Goal: Task Accomplishment & Management: Manage account settings

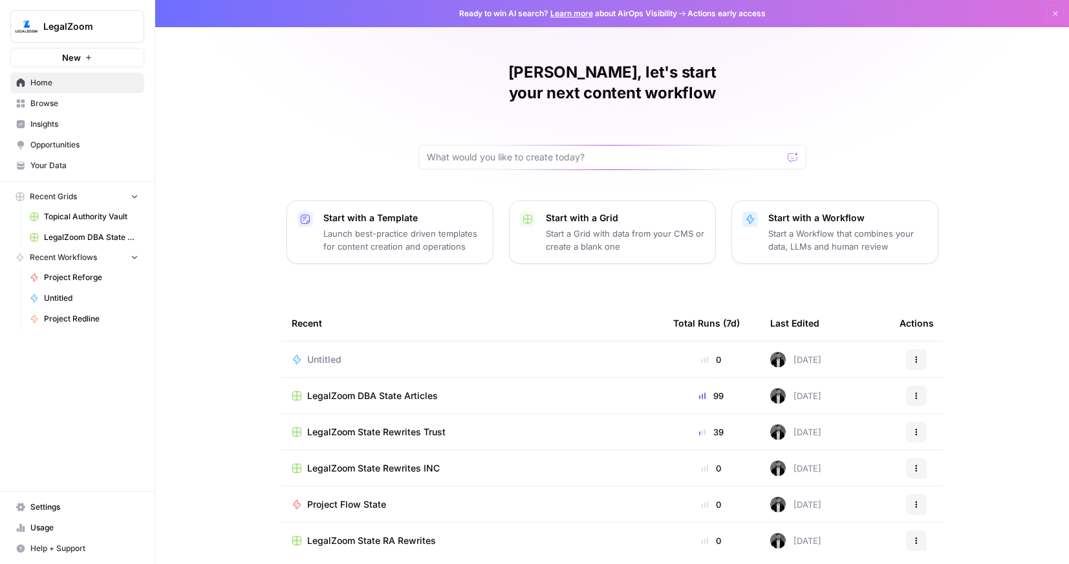
click at [71, 105] on span "Browse" at bounding box center [84, 104] width 108 height 12
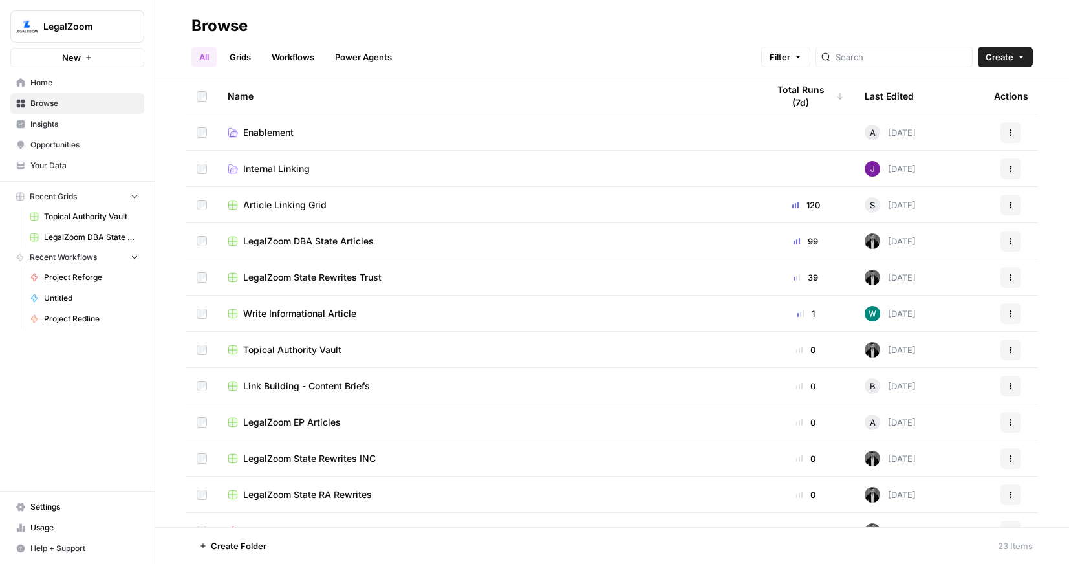
click at [53, 169] on span "Your Data" at bounding box center [84, 166] width 108 height 12
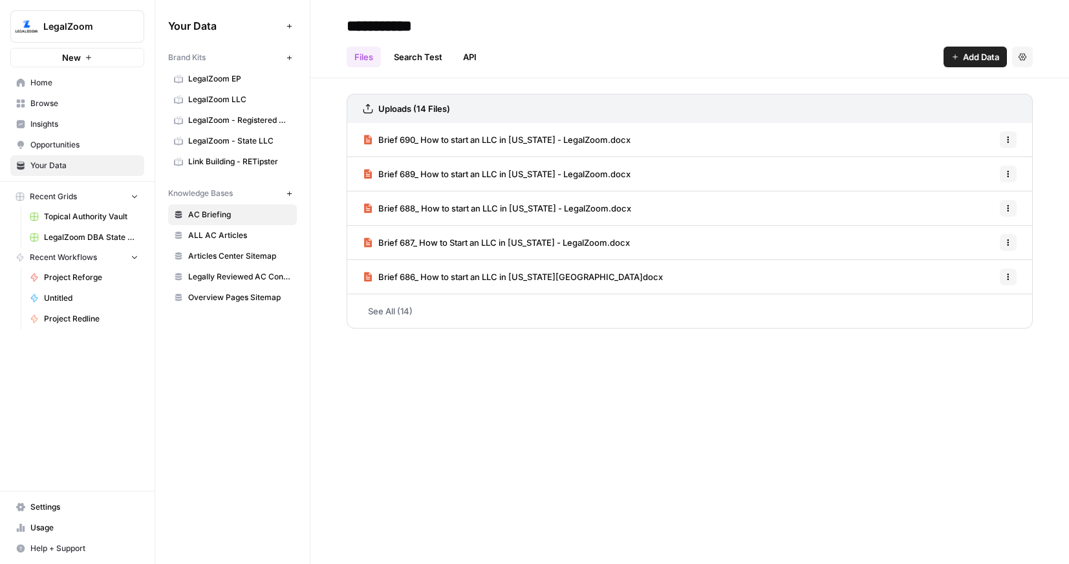
click at [235, 276] on span "Legally Reviewed AC Content" at bounding box center [239, 277] width 103 height 12
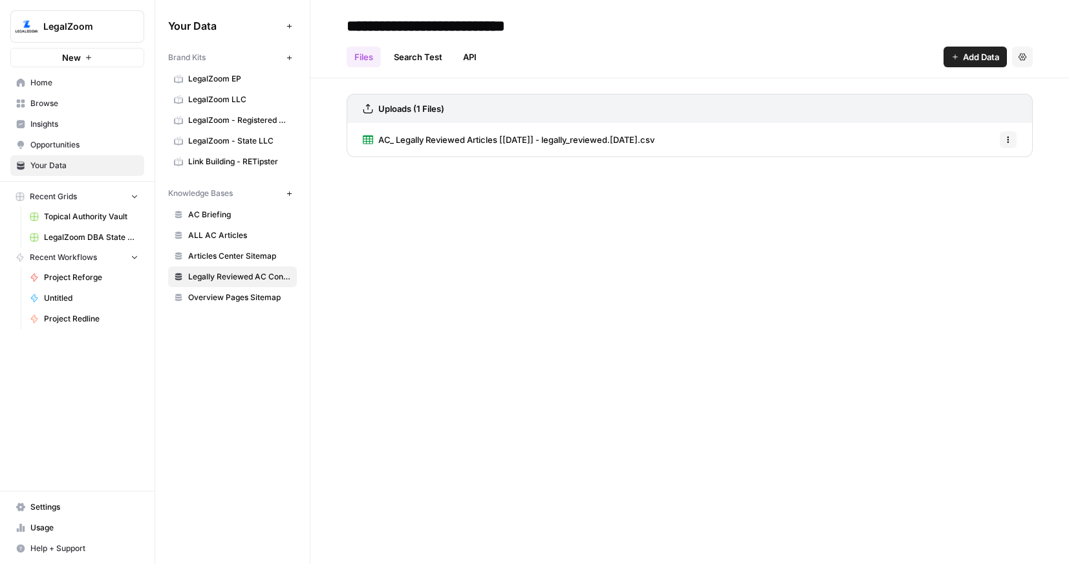
click at [69, 98] on span "Browse" at bounding box center [84, 104] width 108 height 12
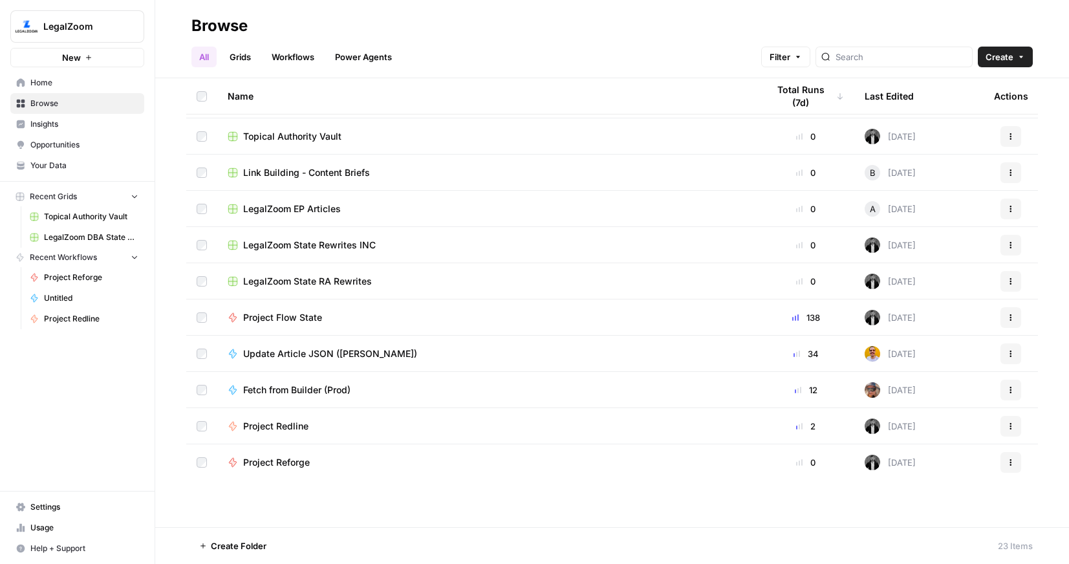
scroll to position [279, 0]
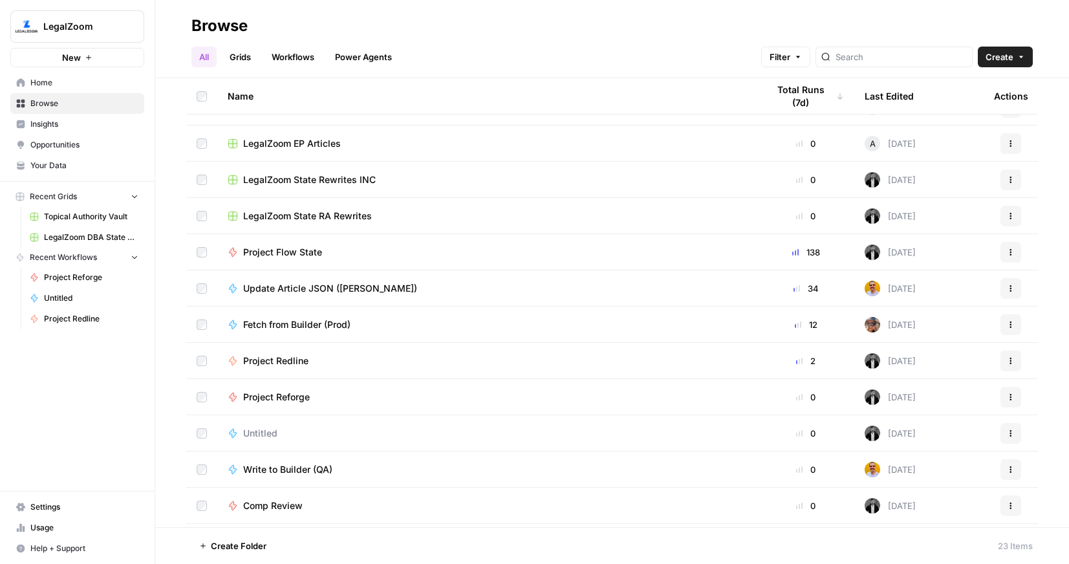
click at [309, 247] on span "Project Flow State" at bounding box center [282, 252] width 79 height 13
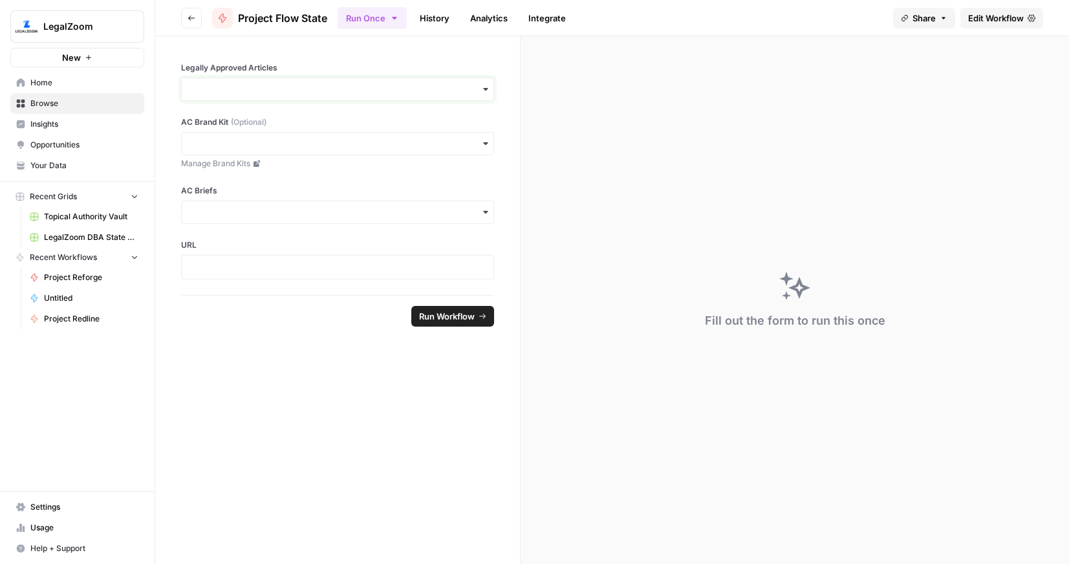
click at [424, 91] on input "Legally Approved Articles" at bounding box center [338, 89] width 296 height 13
click at [589, 181] on div "Fill out the form to run this once" at bounding box center [795, 300] width 549 height 528
click at [293, 148] on input "AC Brand Kit (Optional)" at bounding box center [338, 143] width 296 height 13
click at [274, 355] on form "Legally Approved Articles AC Brand Kit (Optional) Manage Brand Kits AC Briefs U…" at bounding box center [338, 300] width 366 height 528
click at [292, 268] on p at bounding box center [338, 267] width 296 height 13
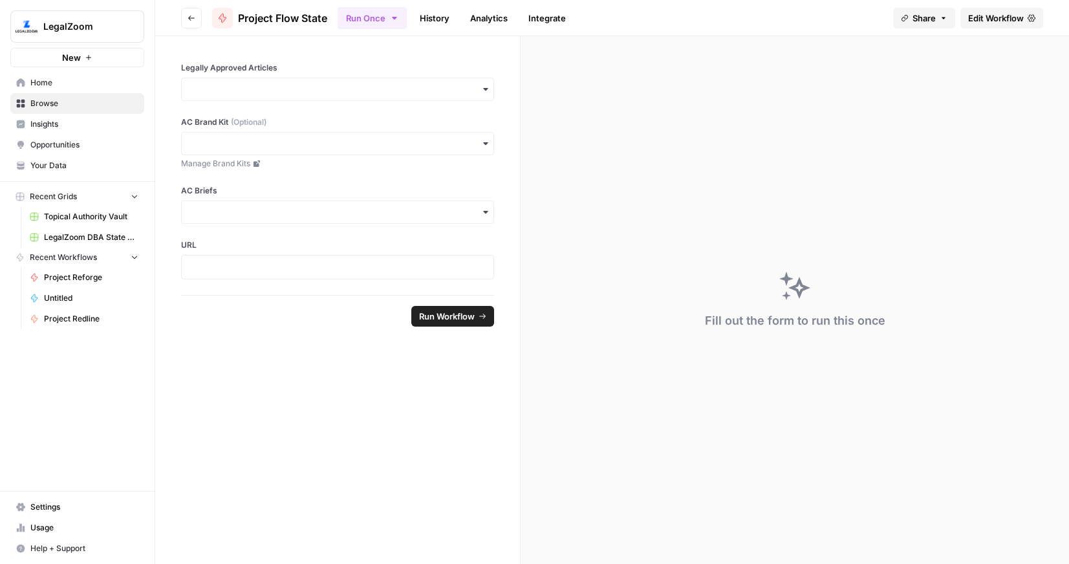
click at [994, 25] on link "Edit Workflow" at bounding box center [1002, 18] width 83 height 21
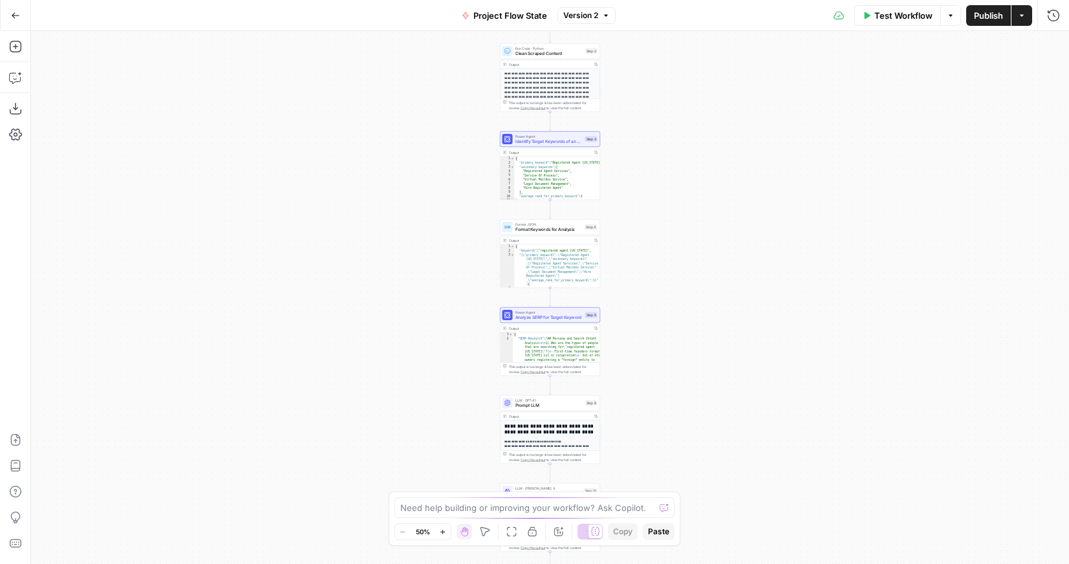
click at [675, 109] on div "**********" at bounding box center [550, 297] width 1038 height 533
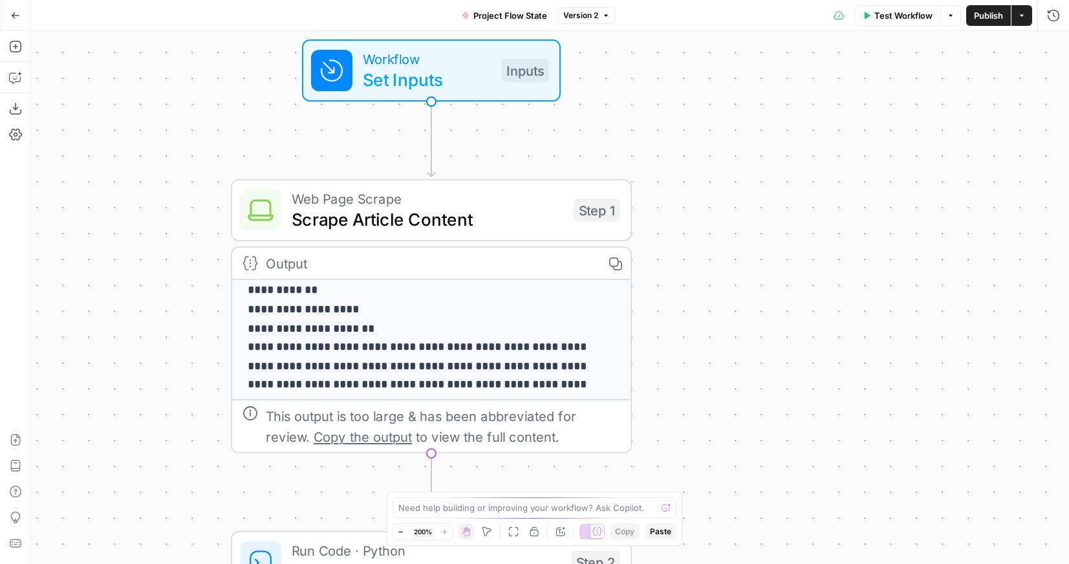
scroll to position [186, 0]
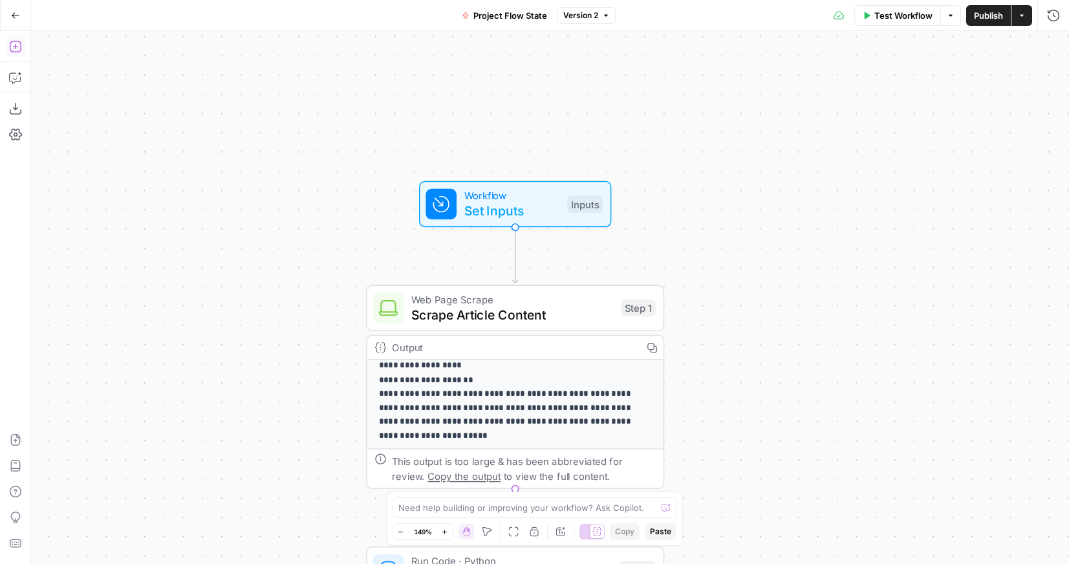
click at [17, 45] on icon "button" at bounding box center [15, 46] width 13 height 13
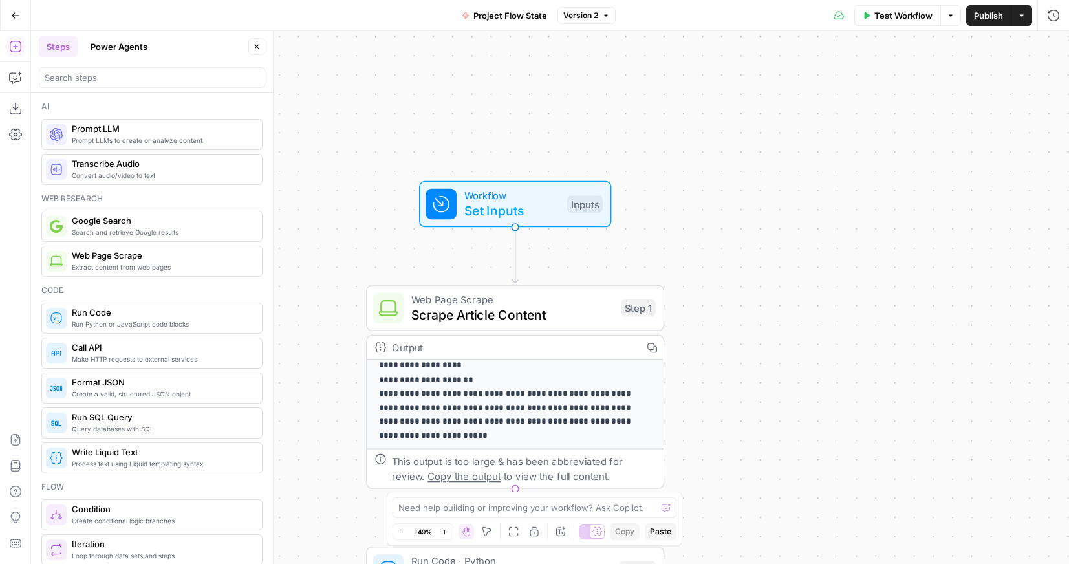
click at [116, 51] on button "Power Agents" at bounding box center [119, 46] width 72 height 21
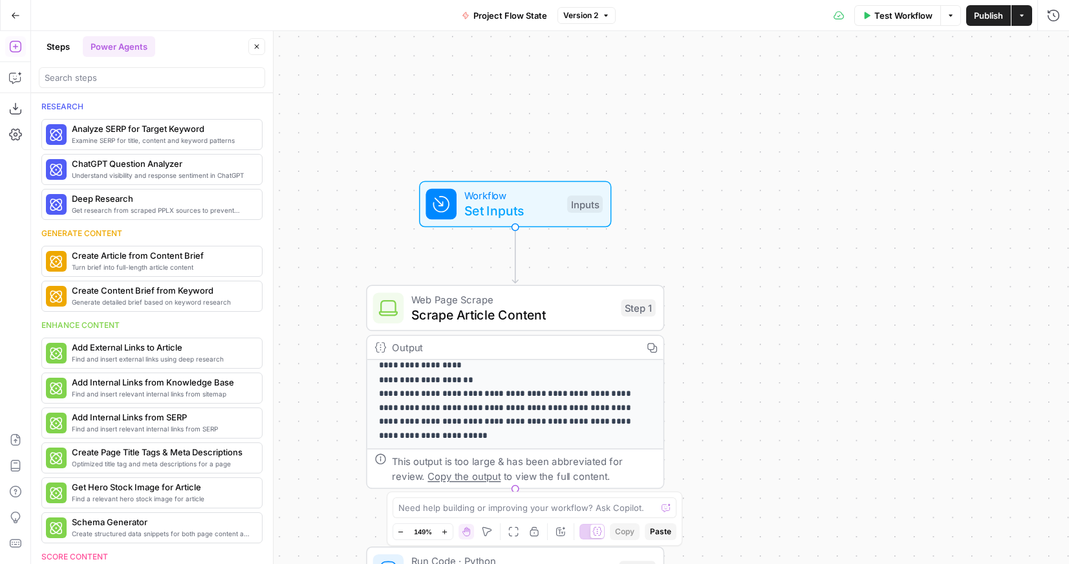
click at [55, 47] on button "Steps" at bounding box center [58, 46] width 39 height 21
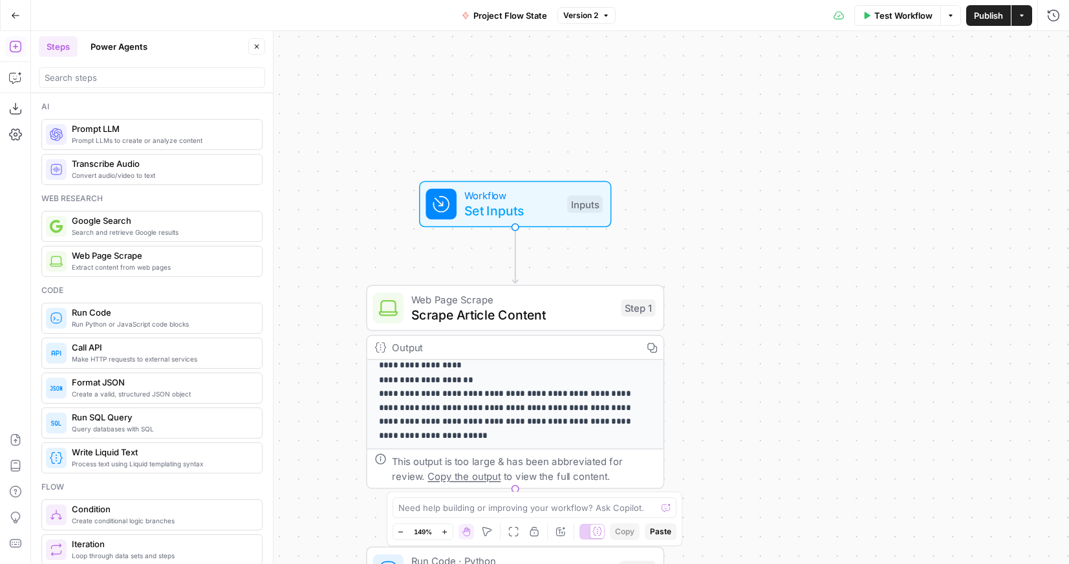
click at [120, 44] on button "Power Agents" at bounding box center [119, 46] width 72 height 21
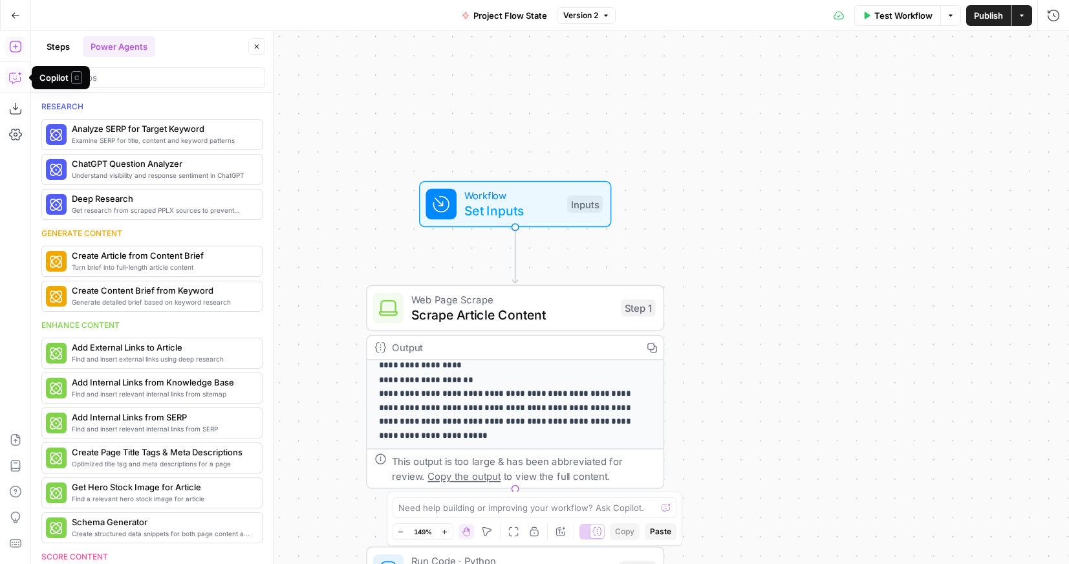
click at [11, 78] on icon "button" at bounding box center [15, 77] width 13 height 13
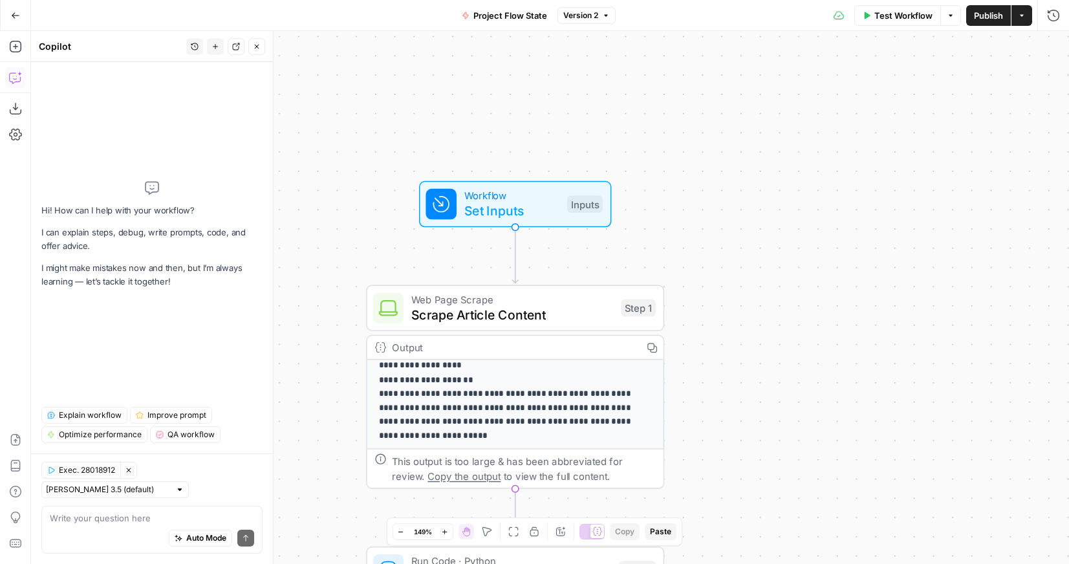
click at [15, 16] on icon "button" at bounding box center [15, 15] width 9 height 9
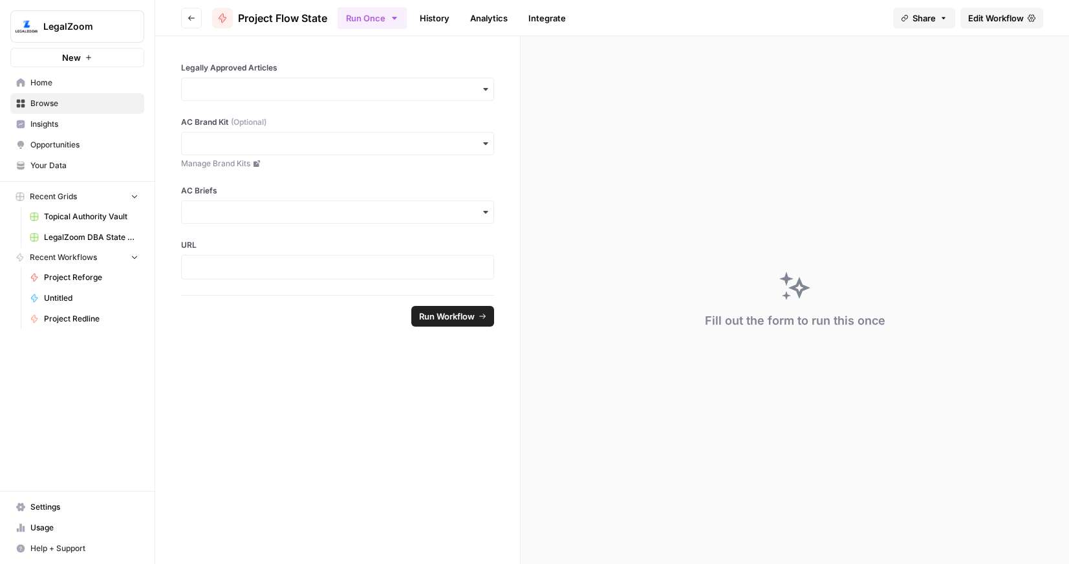
click at [65, 59] on span "New" at bounding box center [71, 57] width 19 height 13
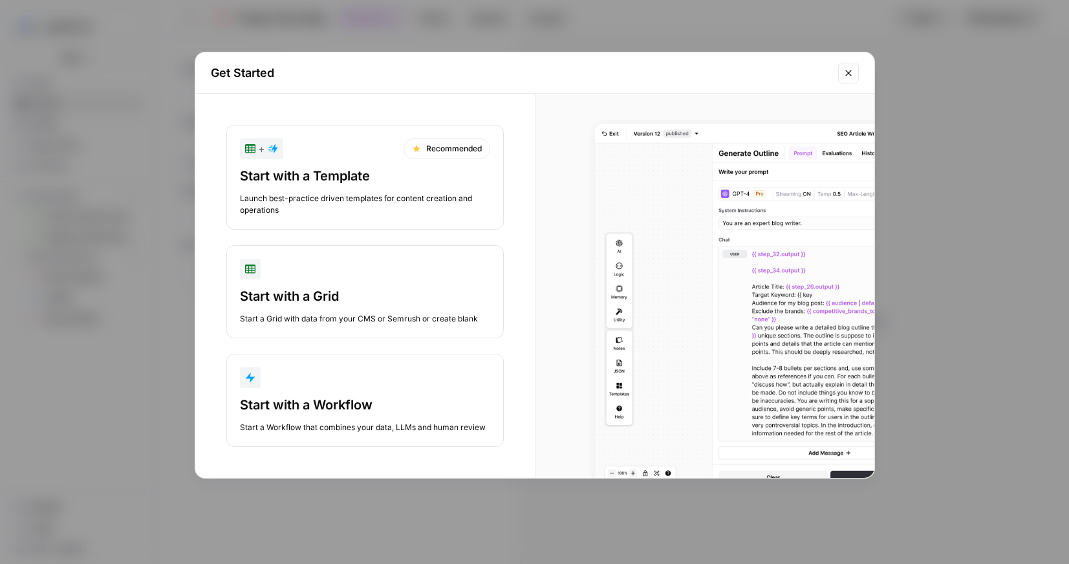
click at [358, 399] on div "Start with a Workflow" at bounding box center [365, 405] width 250 height 18
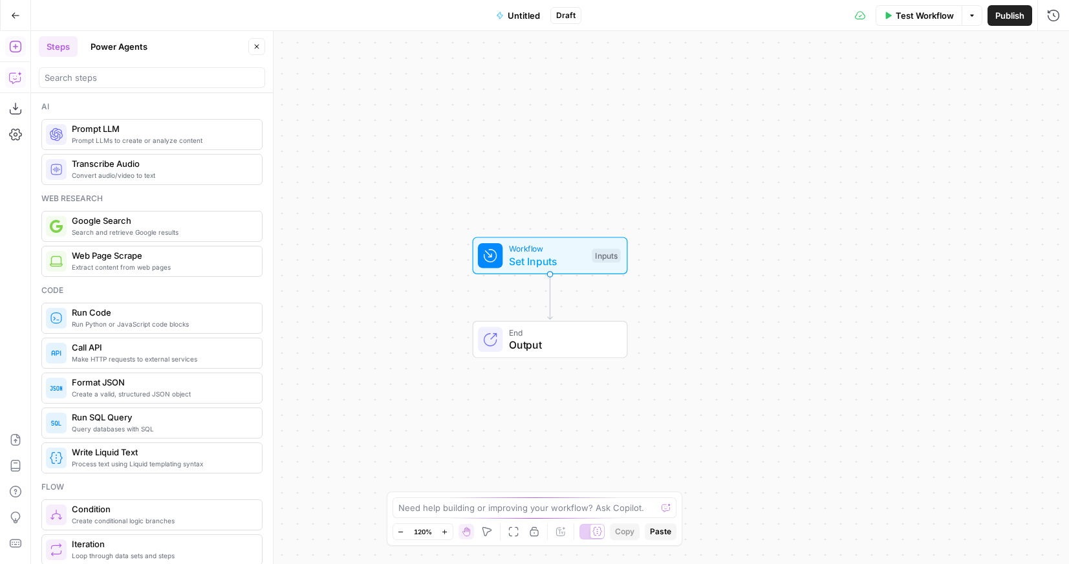
click at [14, 81] on icon "button" at bounding box center [15, 77] width 13 height 13
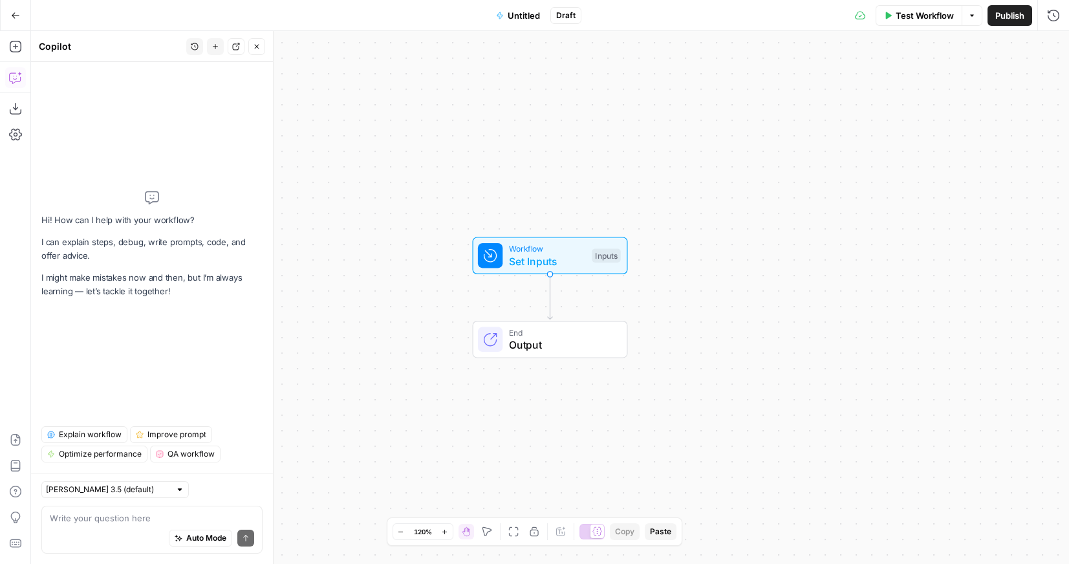
click at [160, 515] on textarea at bounding box center [152, 518] width 204 height 13
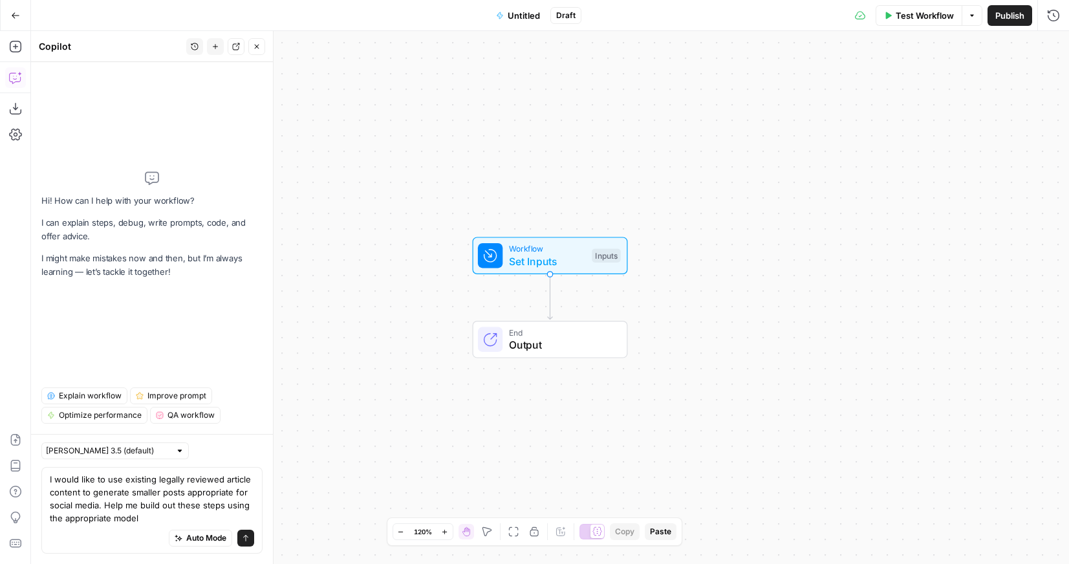
type textarea "I would like to use existing legally reviewed article content to generate small…"
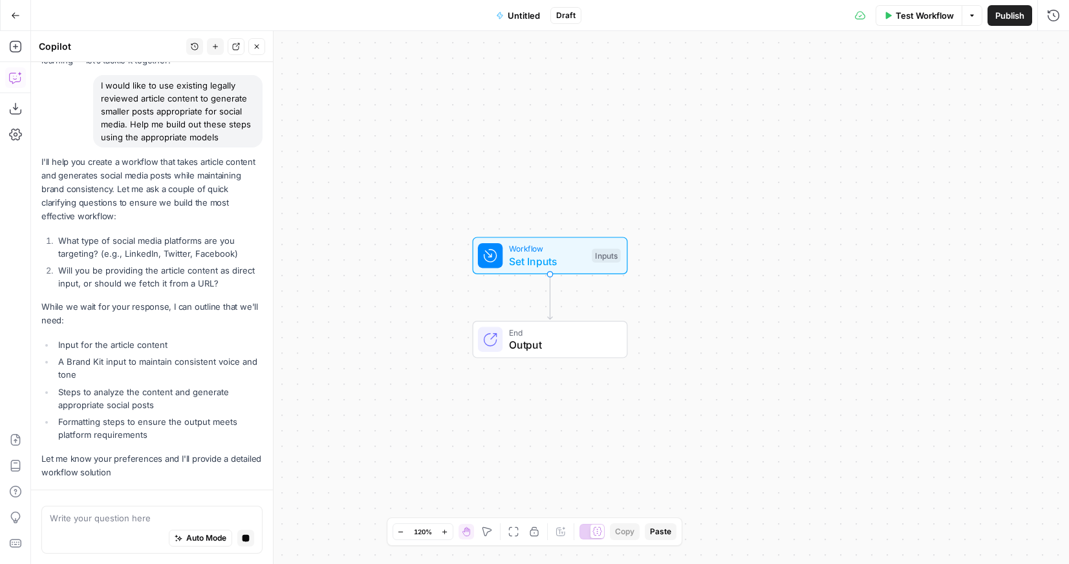
click at [105, 512] on textarea at bounding box center [152, 518] width 204 height 13
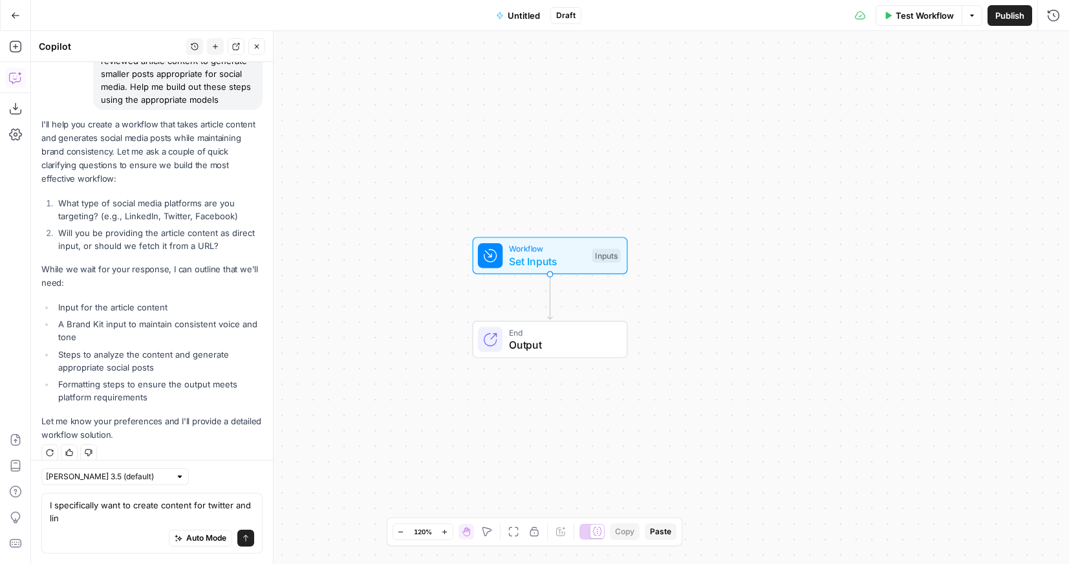
scroll to position [141, 0]
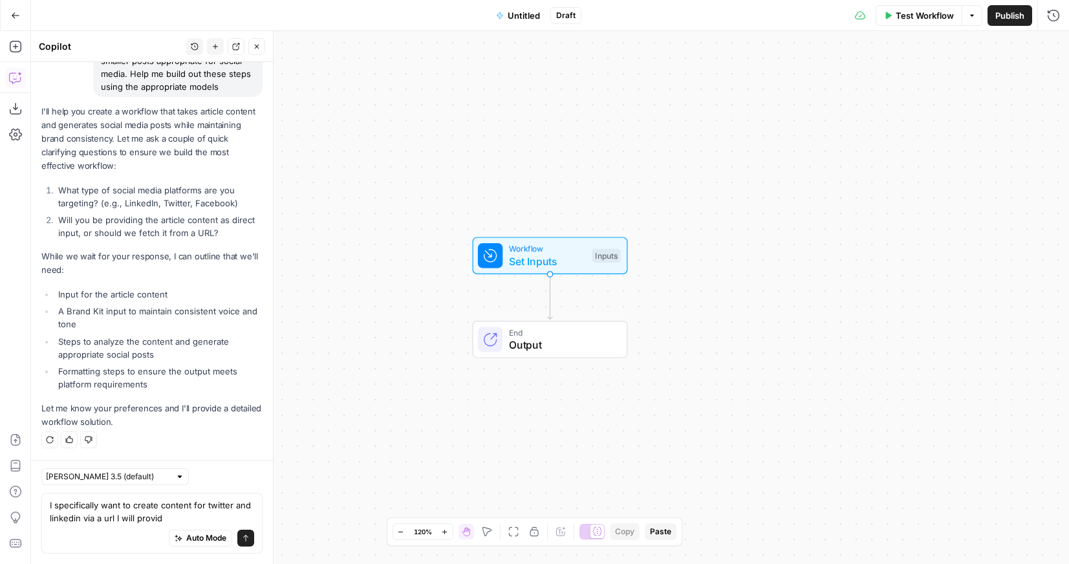
type textarea "I specifically want to create content for twitter and linkedin via a url I will…"
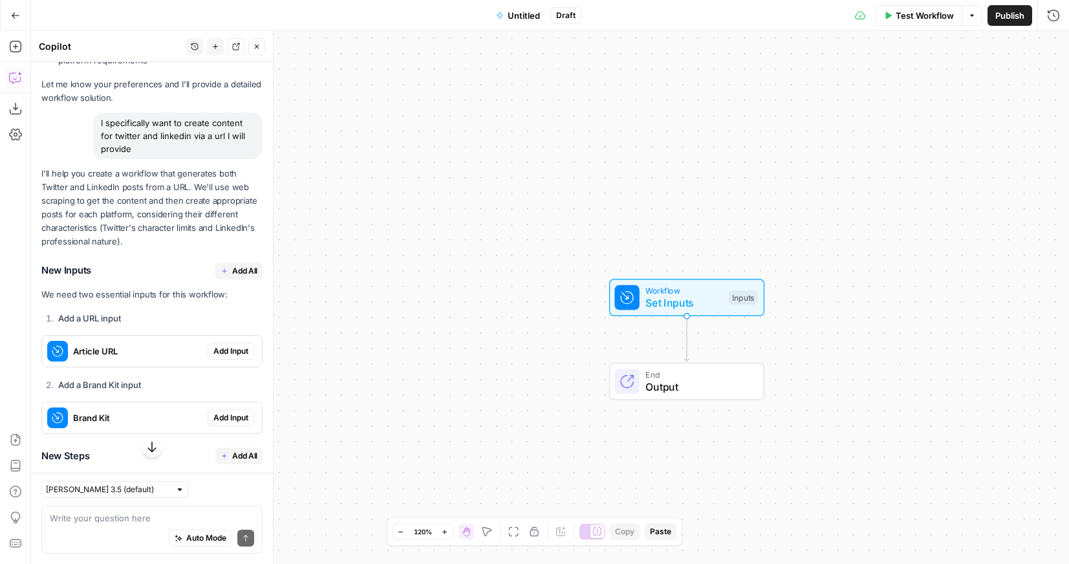
scroll to position [464, 0]
click at [245, 272] on span "Add All" at bounding box center [244, 273] width 25 height 12
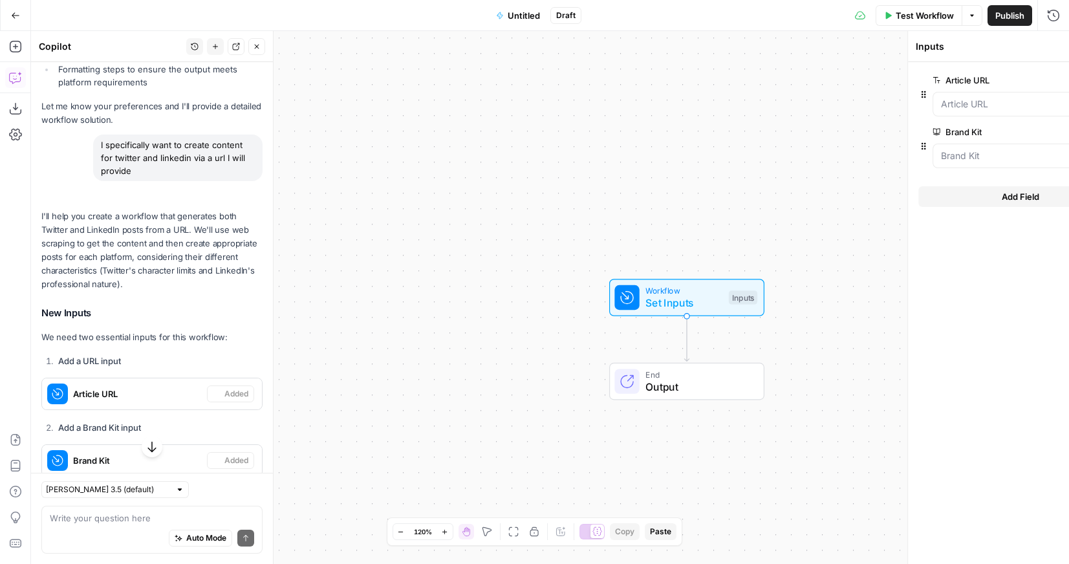
scroll to position [485, 0]
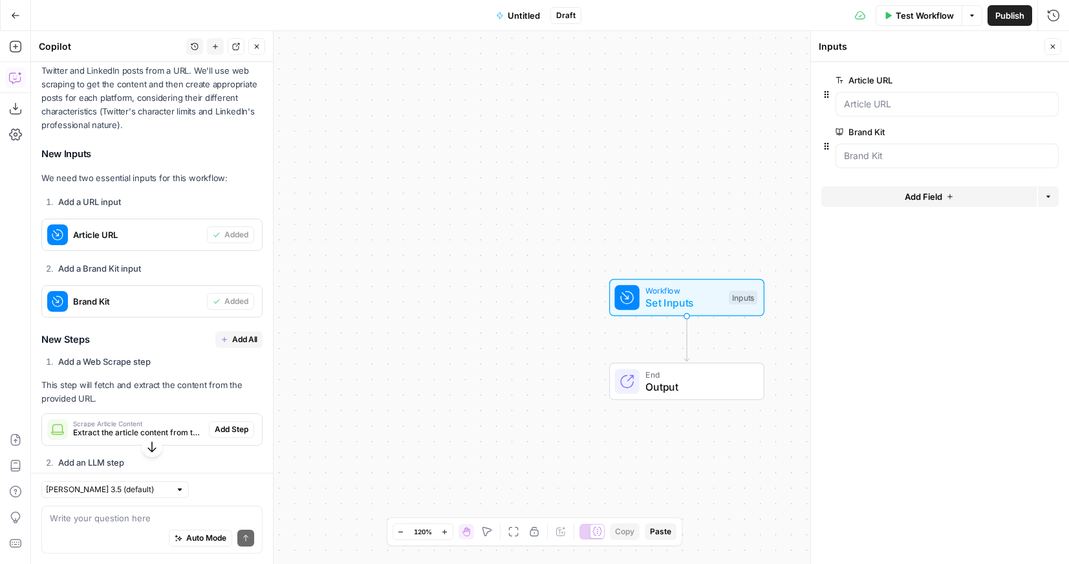
click at [237, 339] on span "Add All" at bounding box center [244, 340] width 25 height 12
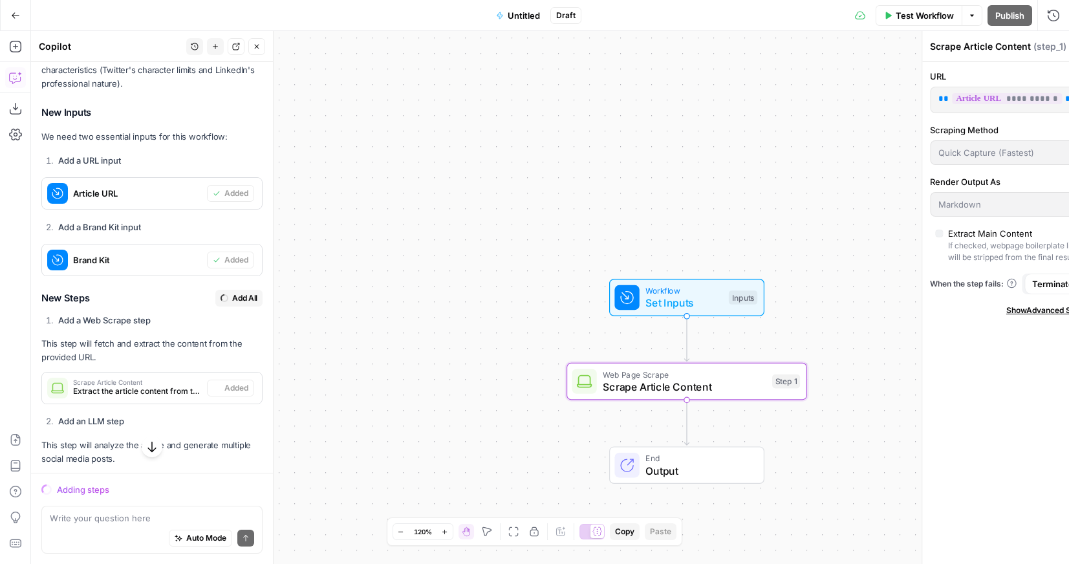
scroll to position [582, 0]
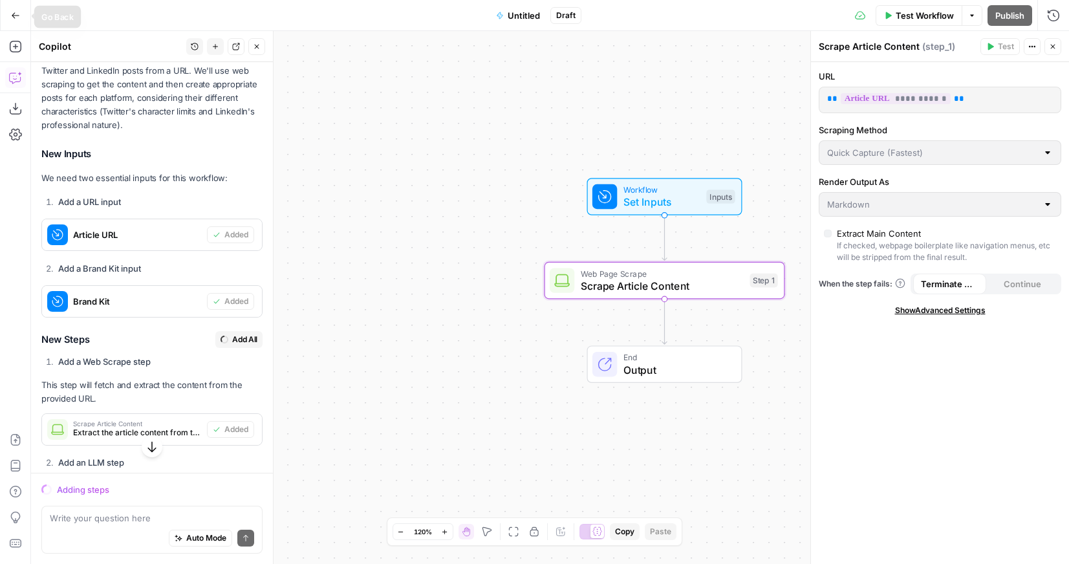
click at [12, 9] on button "Go Back" at bounding box center [15, 15] width 23 height 23
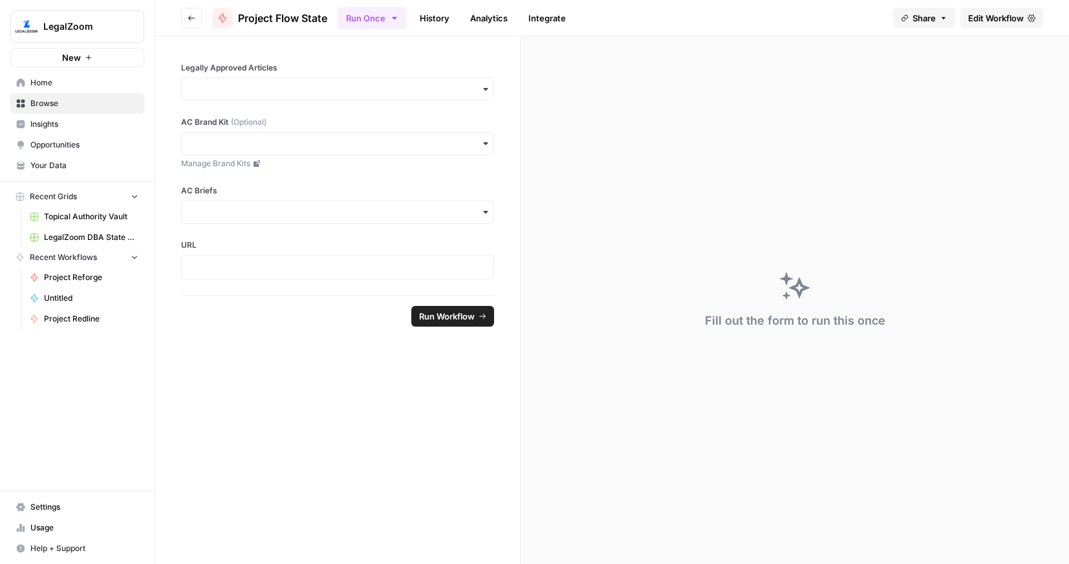
click at [51, 98] on span "Browse" at bounding box center [84, 104] width 108 height 12
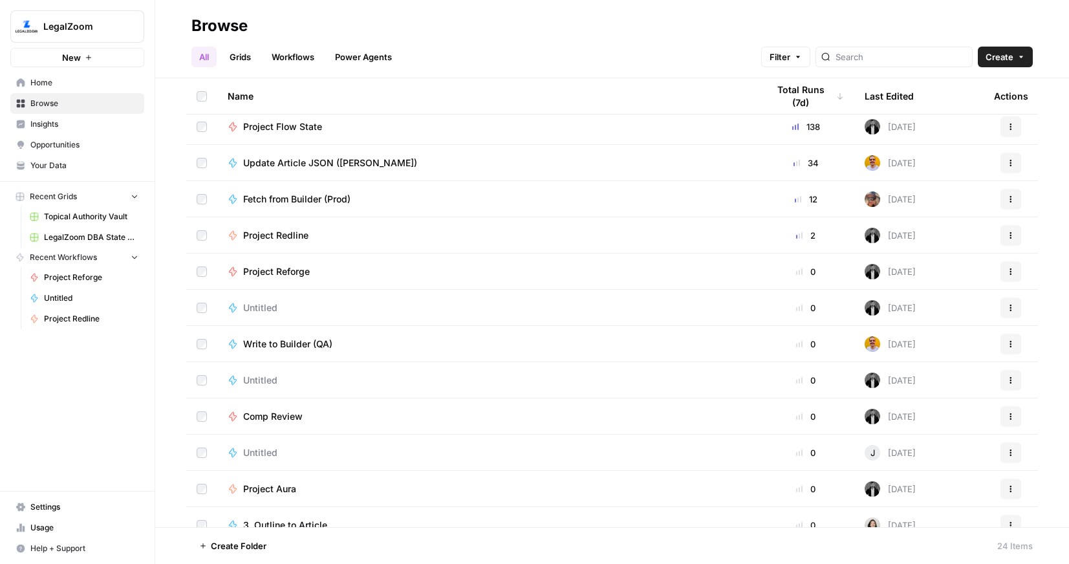
scroll to position [375, 0]
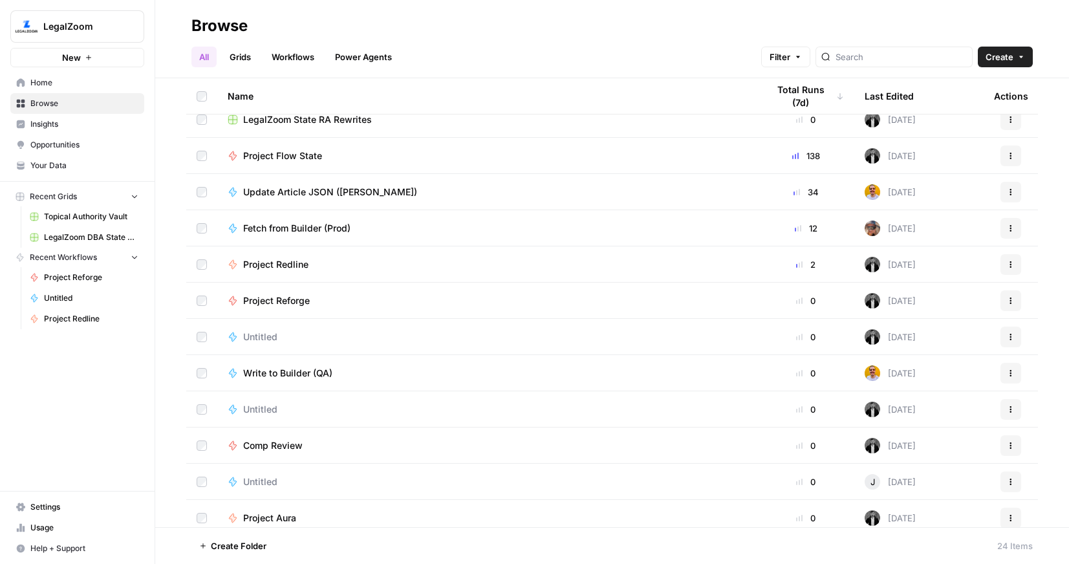
click at [291, 153] on span "Project Flow State" at bounding box center [282, 155] width 79 height 13
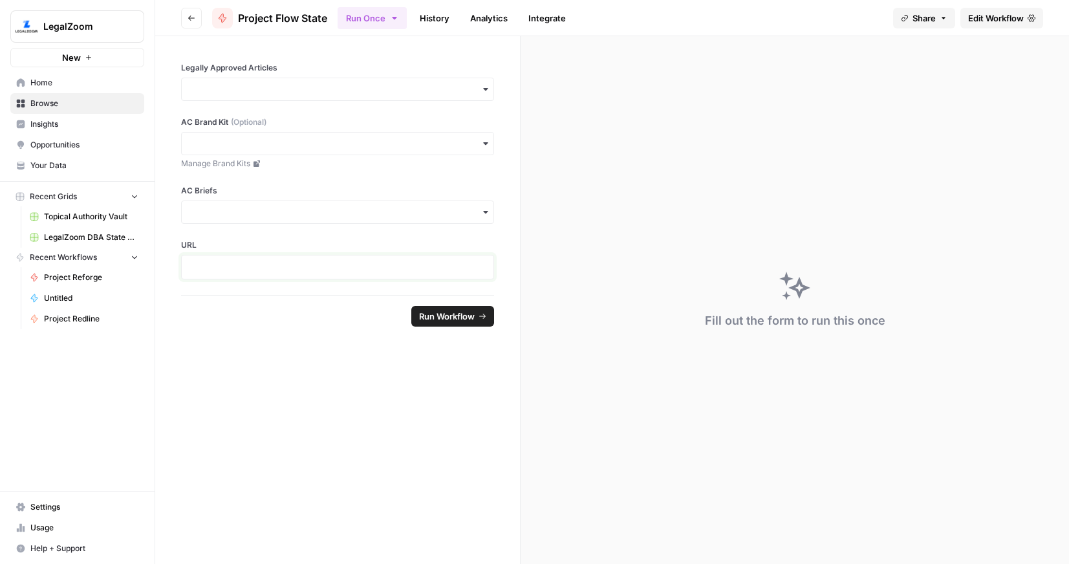
click at [244, 265] on p at bounding box center [338, 267] width 296 height 13
click at [78, 103] on span "Browse" at bounding box center [84, 104] width 108 height 12
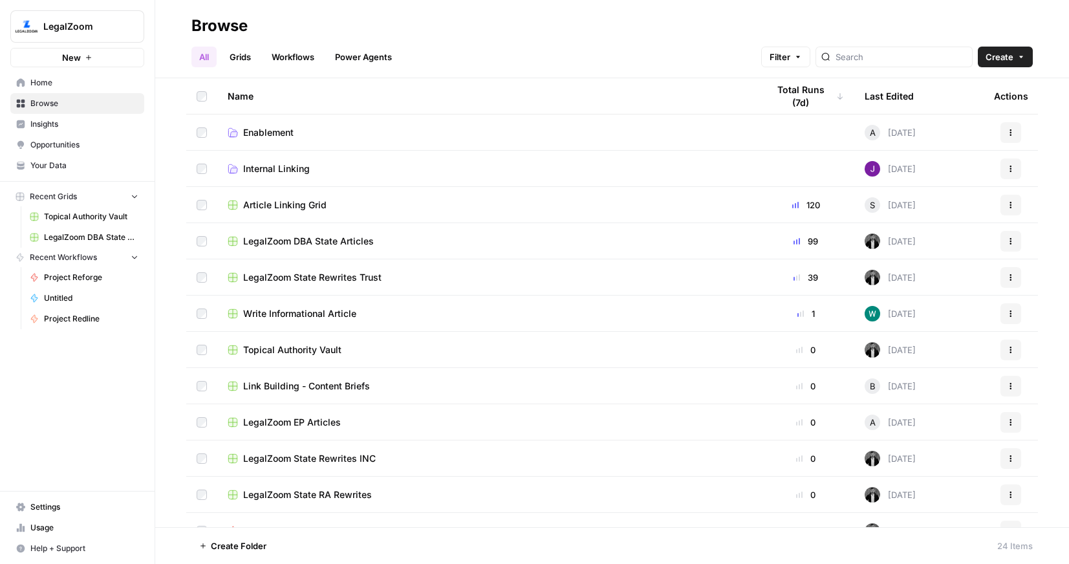
click at [326, 455] on span "LegalZoom State Rewrites INC" at bounding box center [309, 458] width 133 height 13
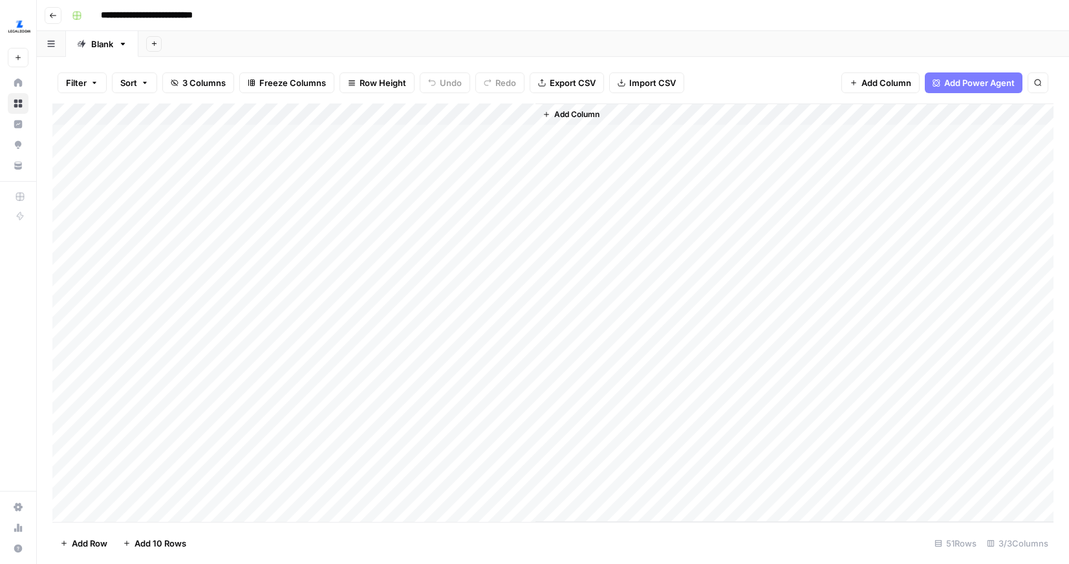
click at [480, 132] on div "Add Column" at bounding box center [552, 313] width 1001 height 419
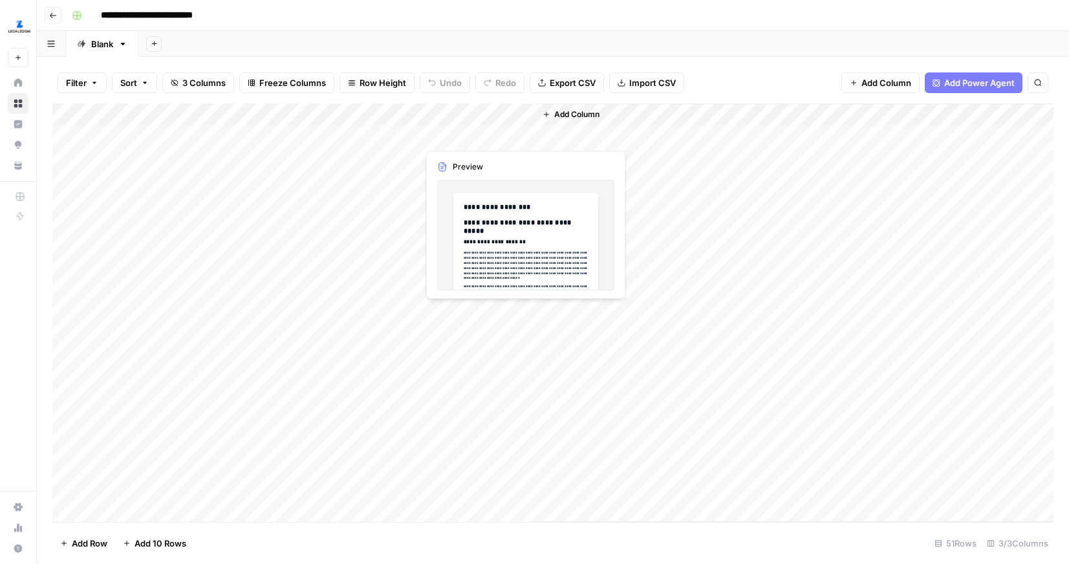
click at [480, 132] on div "Add Column" at bounding box center [552, 313] width 1001 height 419
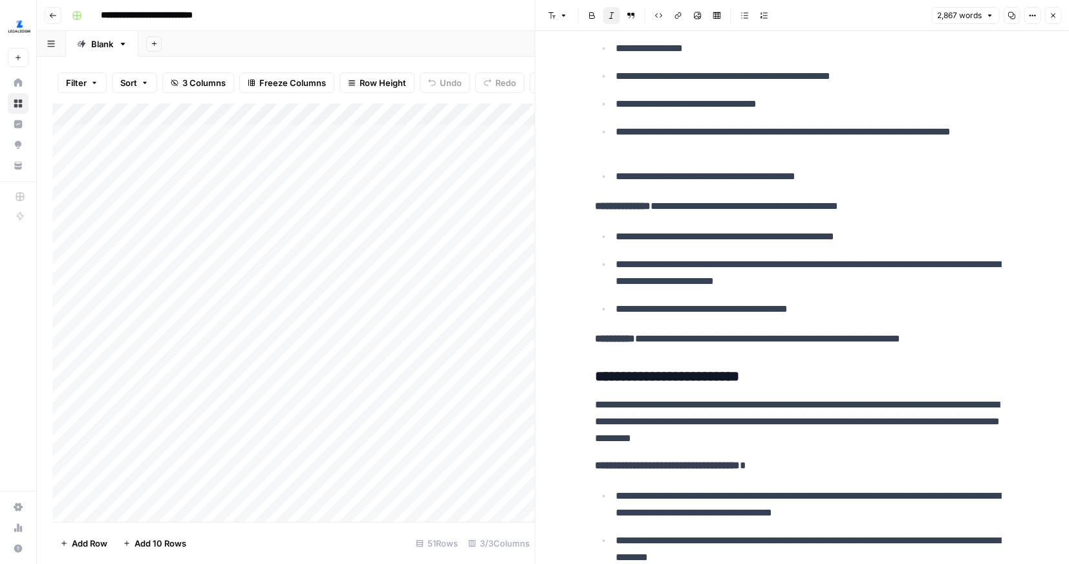
scroll to position [2189, 0]
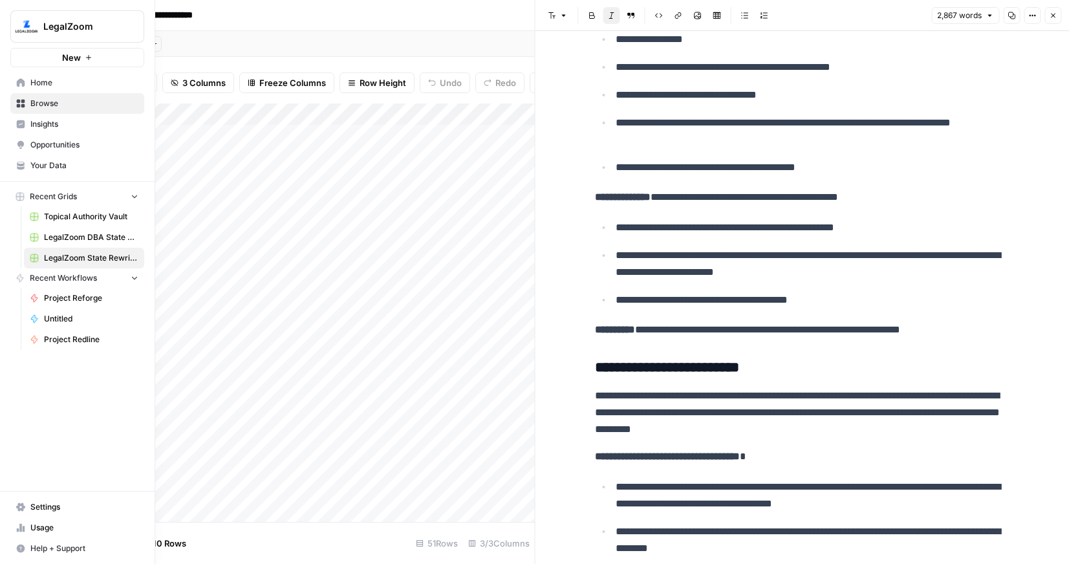
click at [54, 101] on span "Browse" at bounding box center [84, 104] width 108 height 12
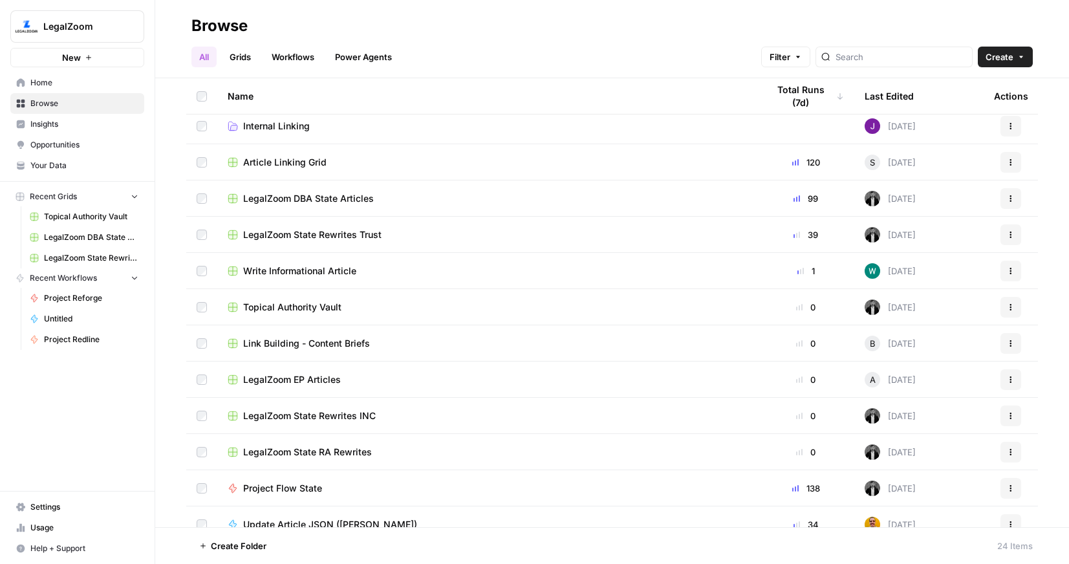
scroll to position [163, 0]
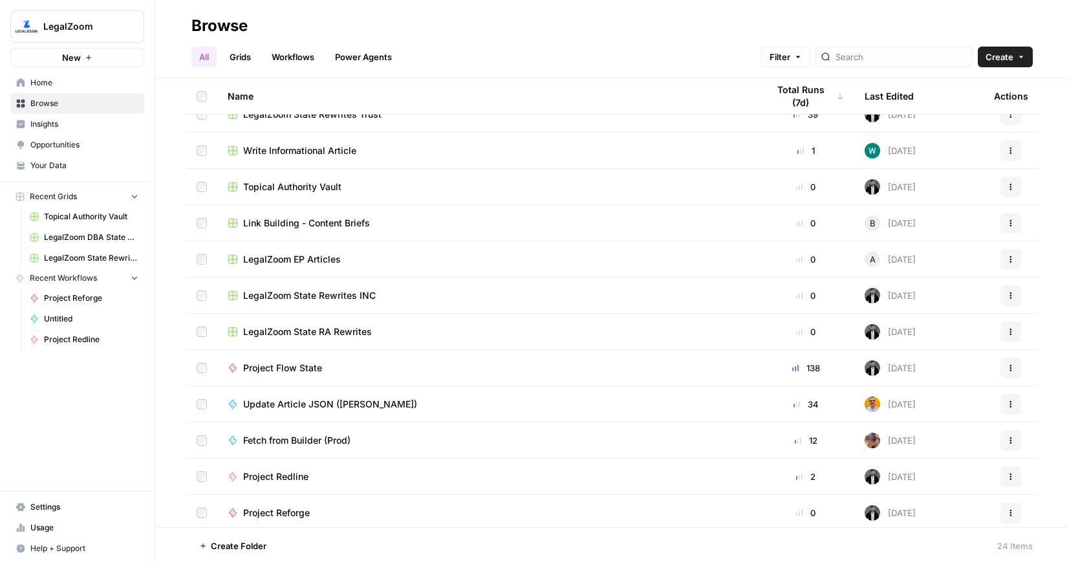
click at [283, 369] on span "Project Flow State" at bounding box center [282, 368] width 79 height 13
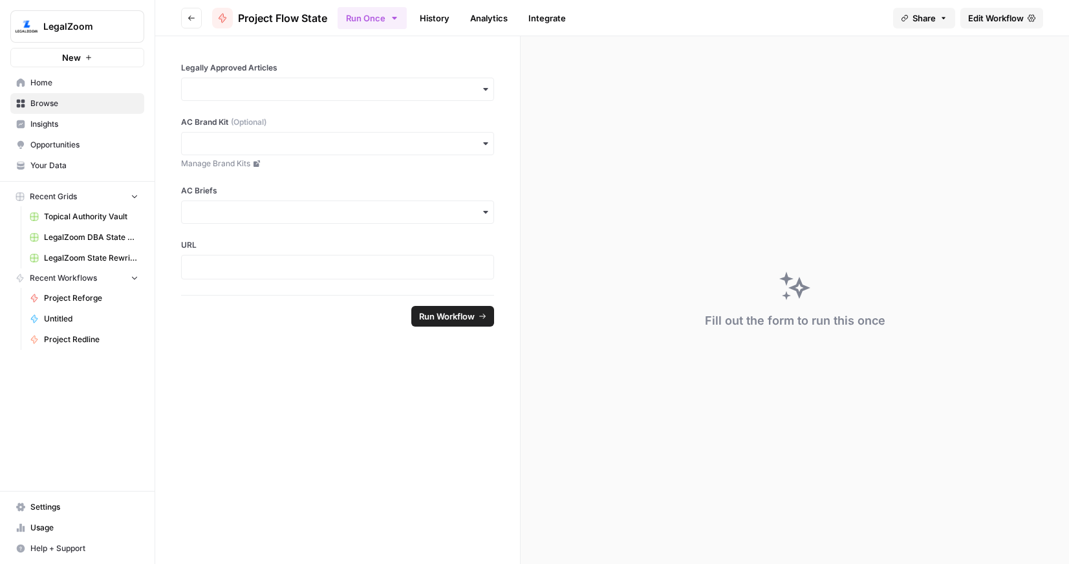
click at [990, 18] on span "Edit Workflow" at bounding box center [996, 18] width 56 height 13
click at [85, 239] on span "LegalZoom DBA State Articles" at bounding box center [91, 238] width 94 height 12
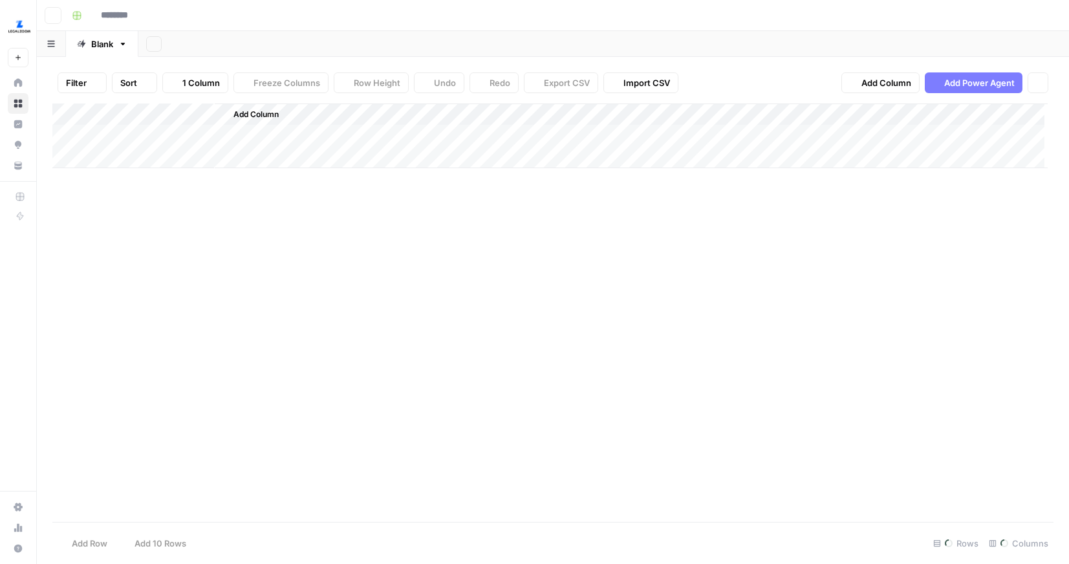
type input "**********"
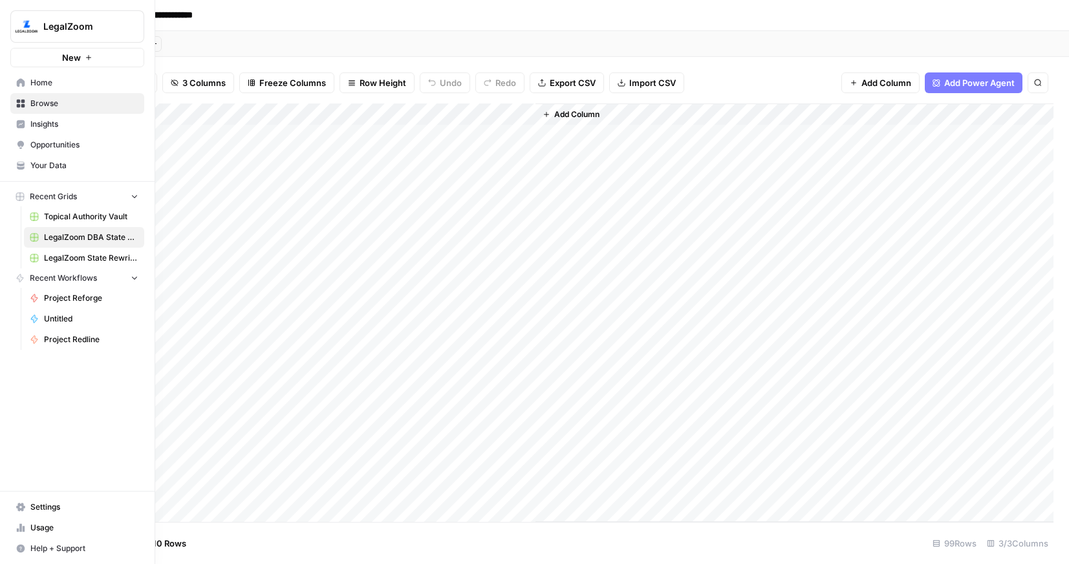
click at [17, 20] on img "Workspace: LegalZoom" at bounding box center [26, 26] width 23 height 23
click at [85, 117] on span "AirOps Cohort 2" at bounding box center [124, 117] width 171 height 13
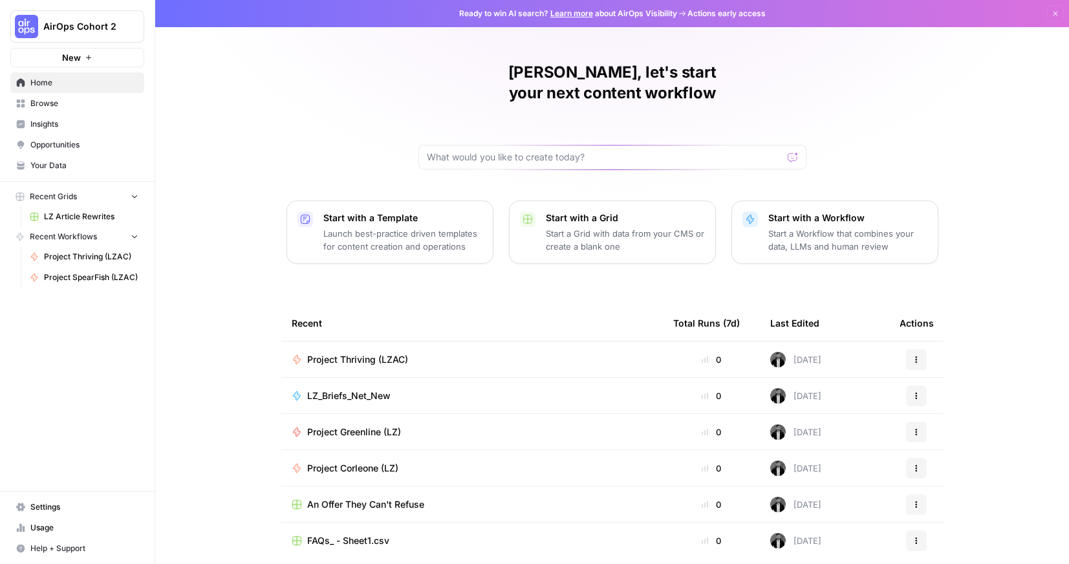
click at [55, 107] on span "Browse" at bounding box center [84, 104] width 108 height 12
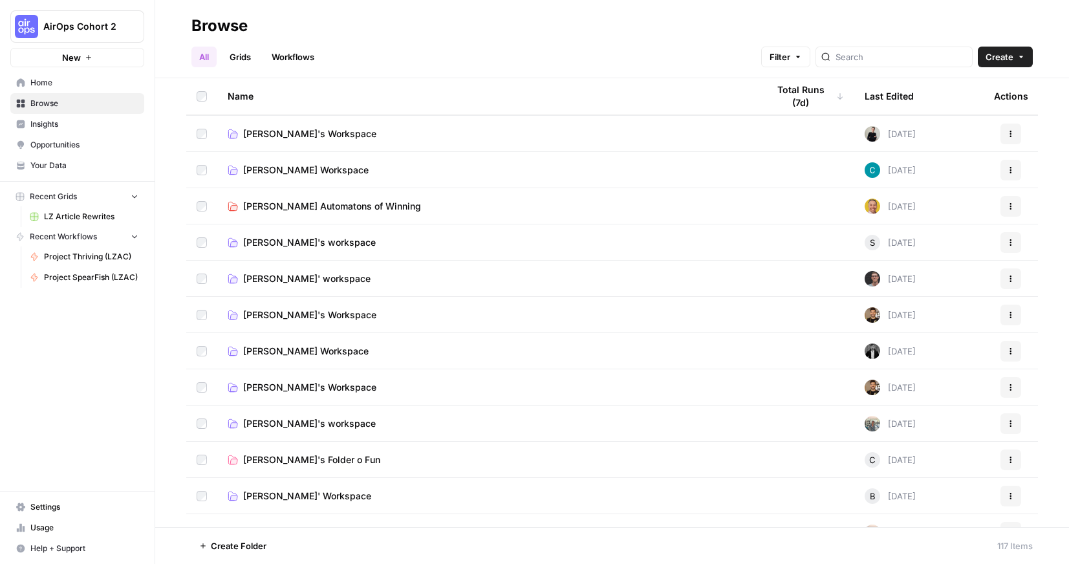
scroll to position [487, 0]
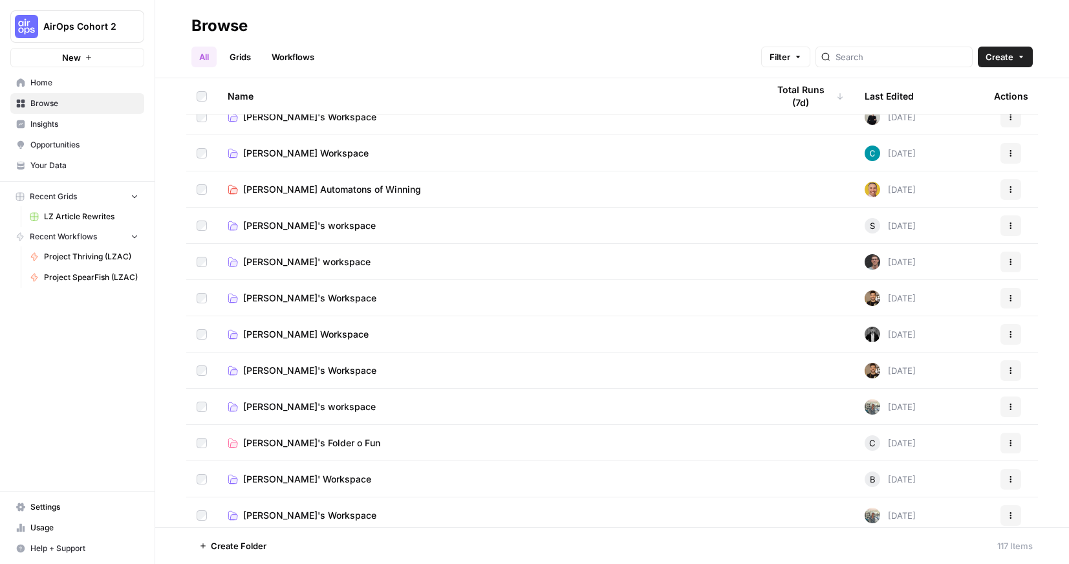
click at [320, 331] on span "Connor's Workspace" at bounding box center [306, 334] width 126 height 13
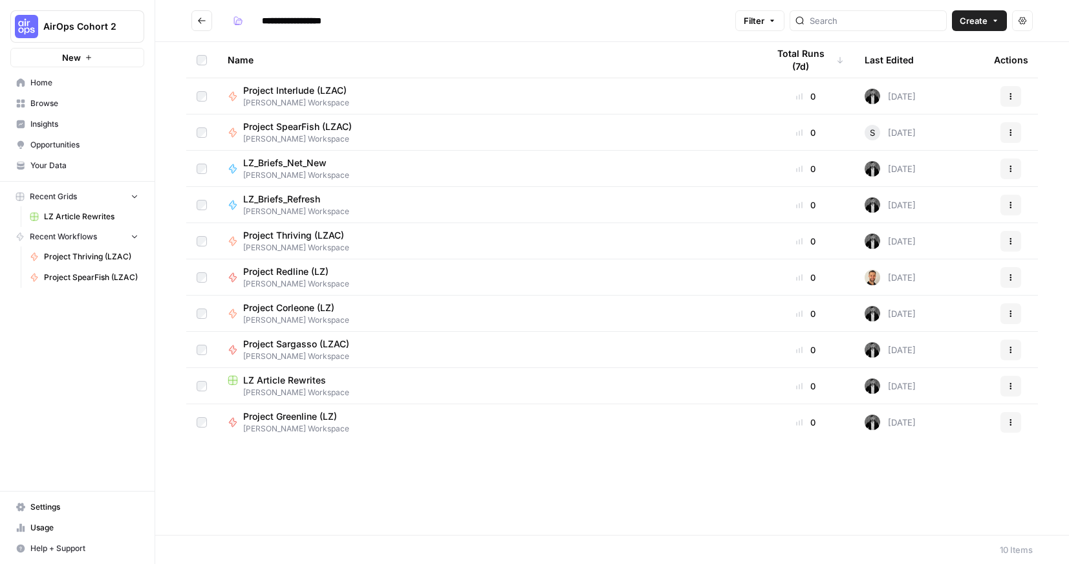
click at [298, 123] on span "Project SpearFish (LZAC)" at bounding box center [297, 126] width 109 height 13
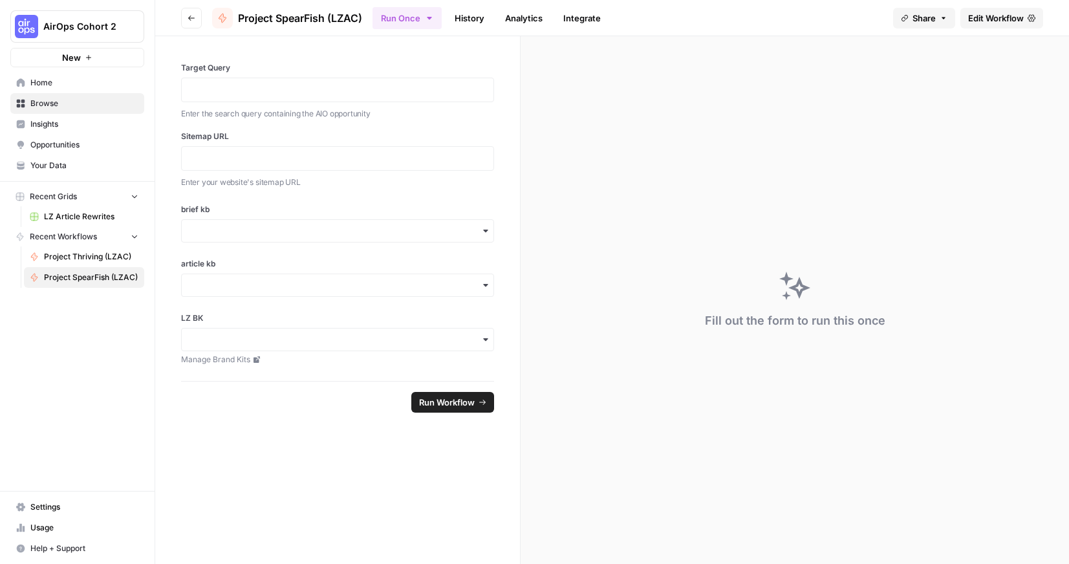
click at [69, 510] on span "Settings" at bounding box center [84, 507] width 108 height 12
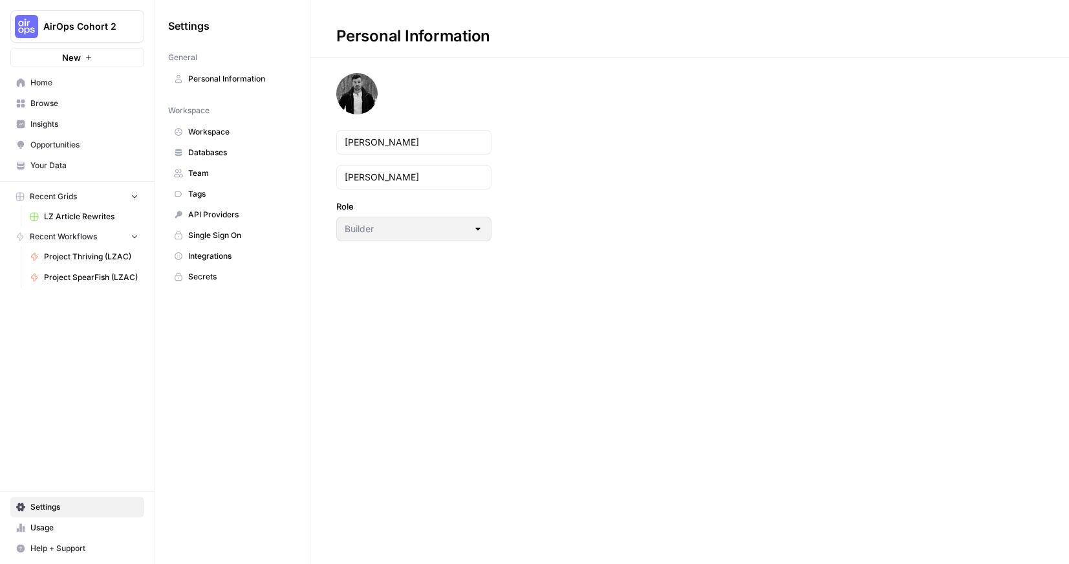
click at [223, 212] on span "API Providers" at bounding box center [239, 215] width 103 height 12
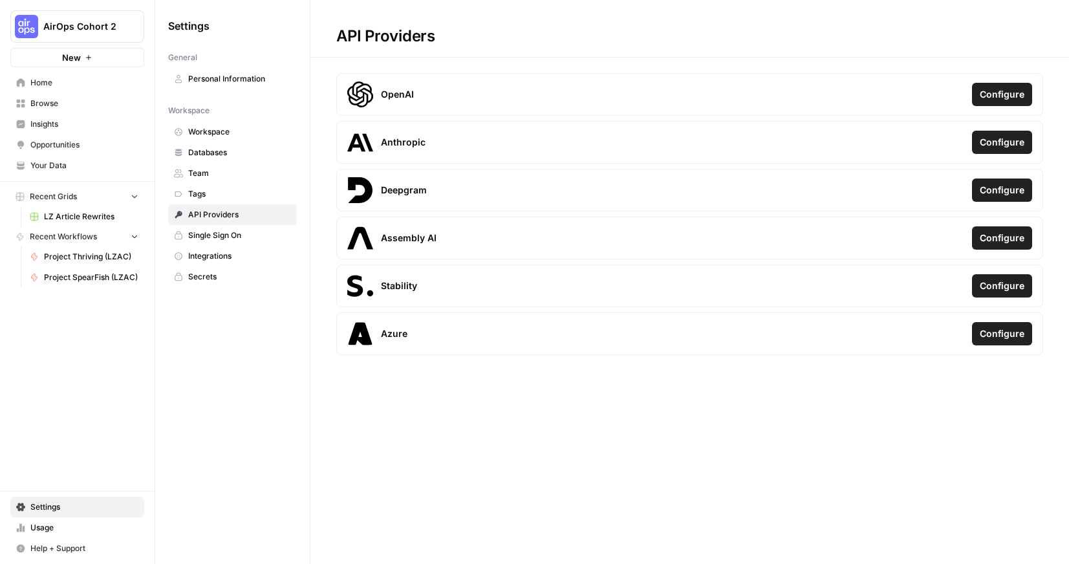
click at [226, 252] on span "Integrations" at bounding box center [239, 256] width 103 height 12
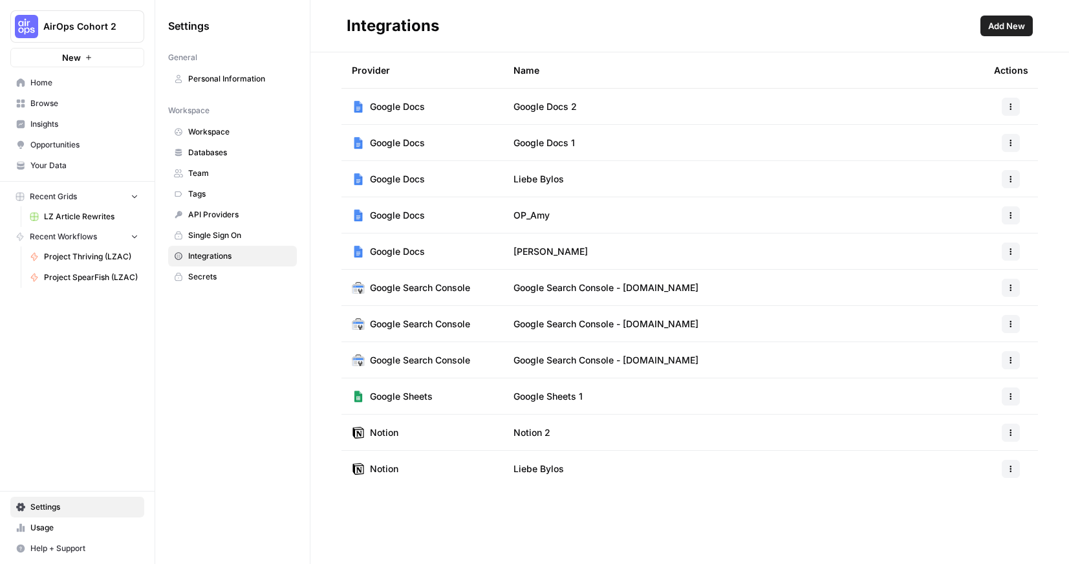
click at [94, 38] on button "AirOps Cohort 2" at bounding box center [77, 26] width 134 height 32
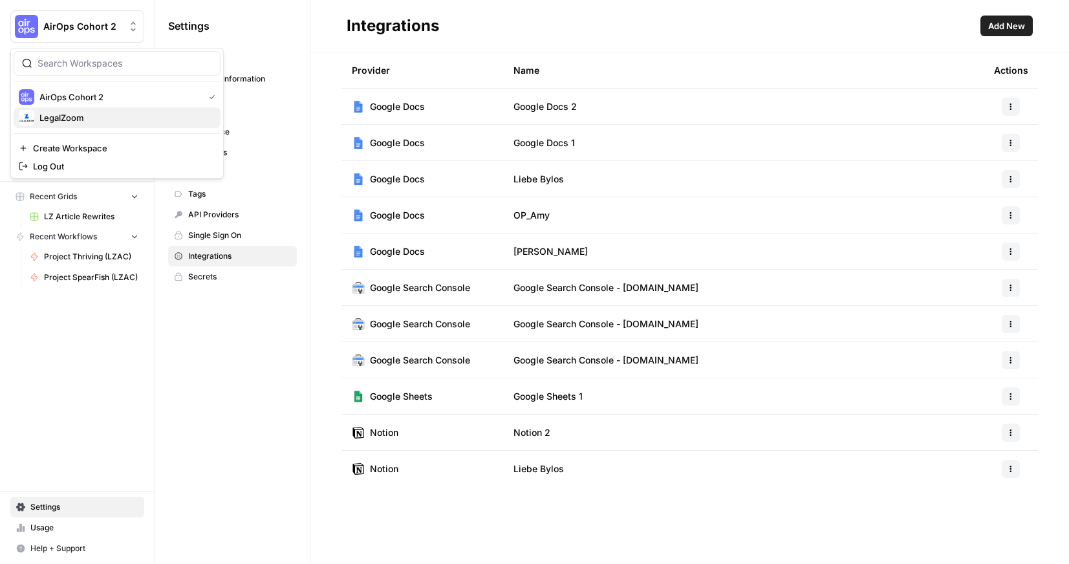
click at [75, 116] on span "LegalZoom" at bounding box center [124, 117] width 171 height 13
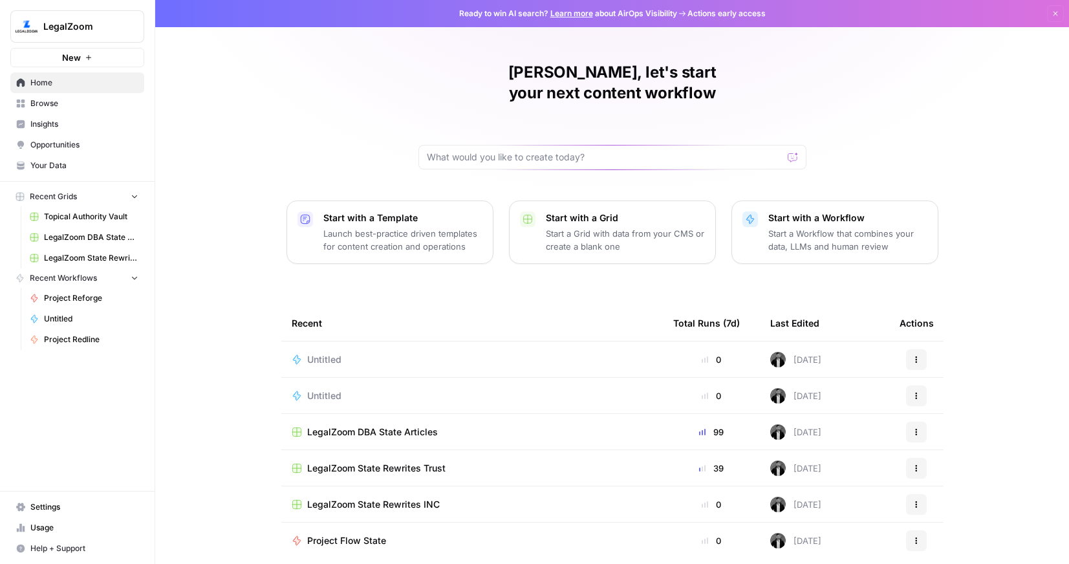
click at [913, 356] on icon "button" at bounding box center [917, 360] width 8 height 8
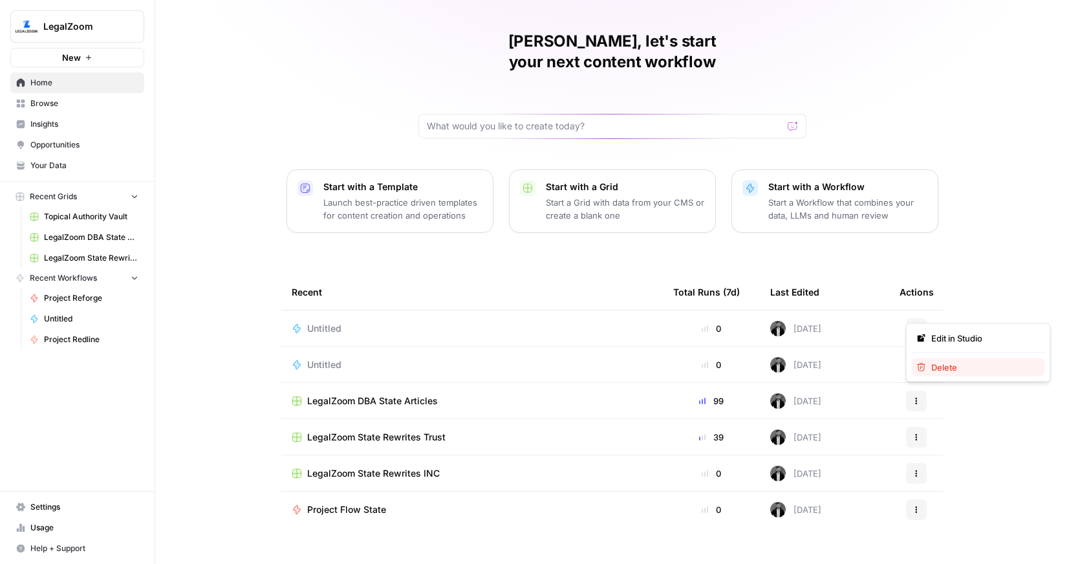
click at [941, 366] on span "Delete" at bounding box center [984, 367] width 104 height 13
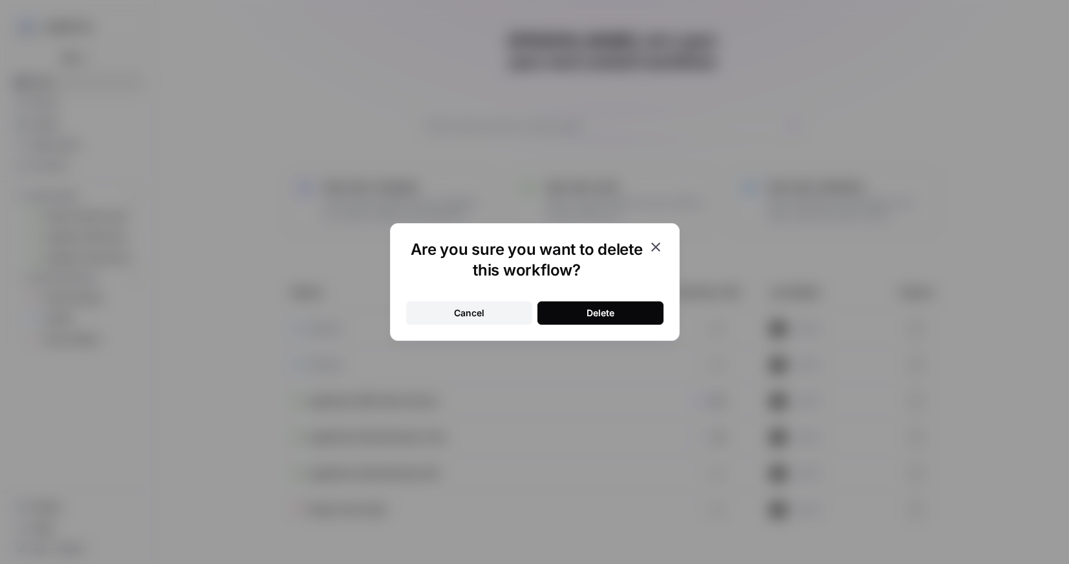
click at [600, 316] on div "Delete" at bounding box center [601, 313] width 28 height 13
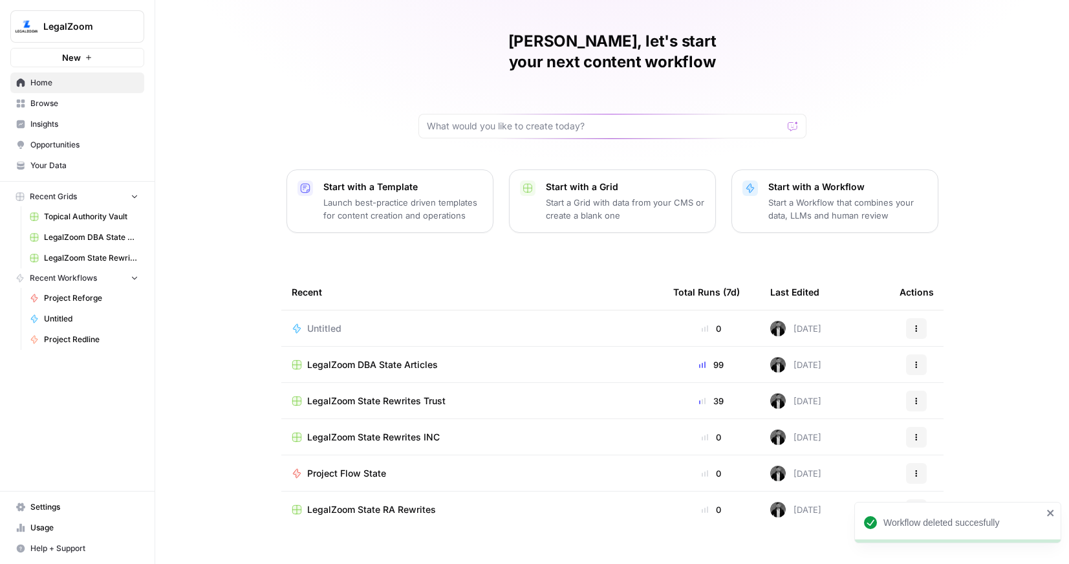
click at [913, 325] on icon "button" at bounding box center [917, 329] width 8 height 8
click at [943, 370] on span "Delete" at bounding box center [984, 367] width 104 height 13
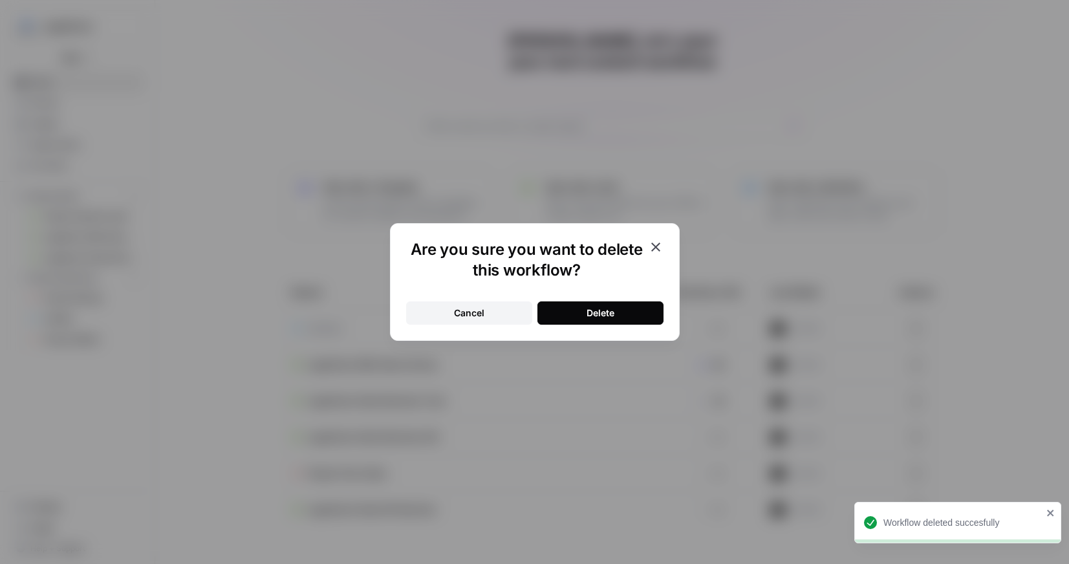
click at [606, 316] on div "Delete" at bounding box center [601, 313] width 28 height 13
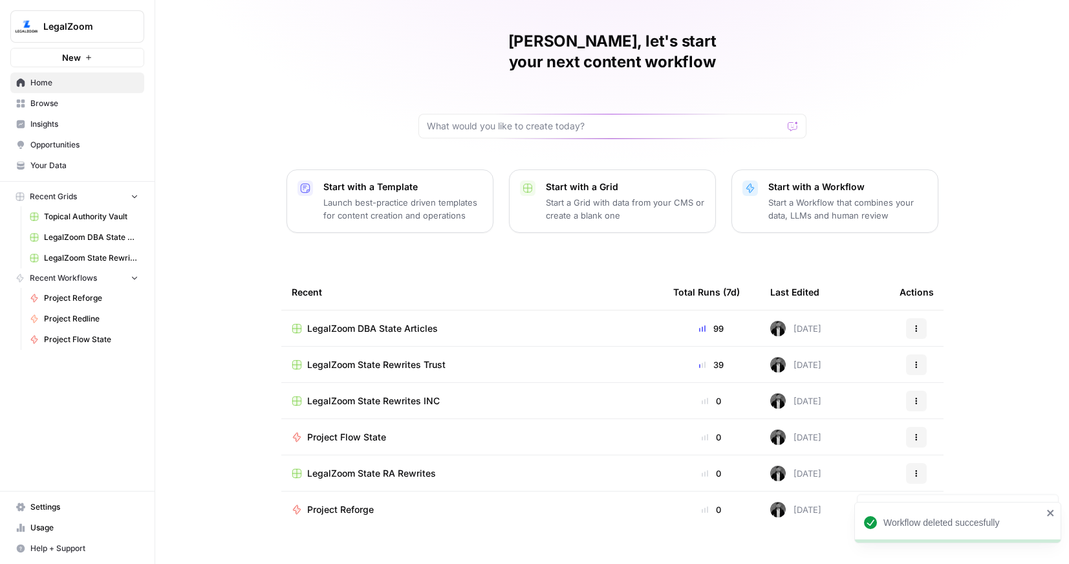
click at [58, 87] on span "Home" at bounding box center [84, 83] width 108 height 12
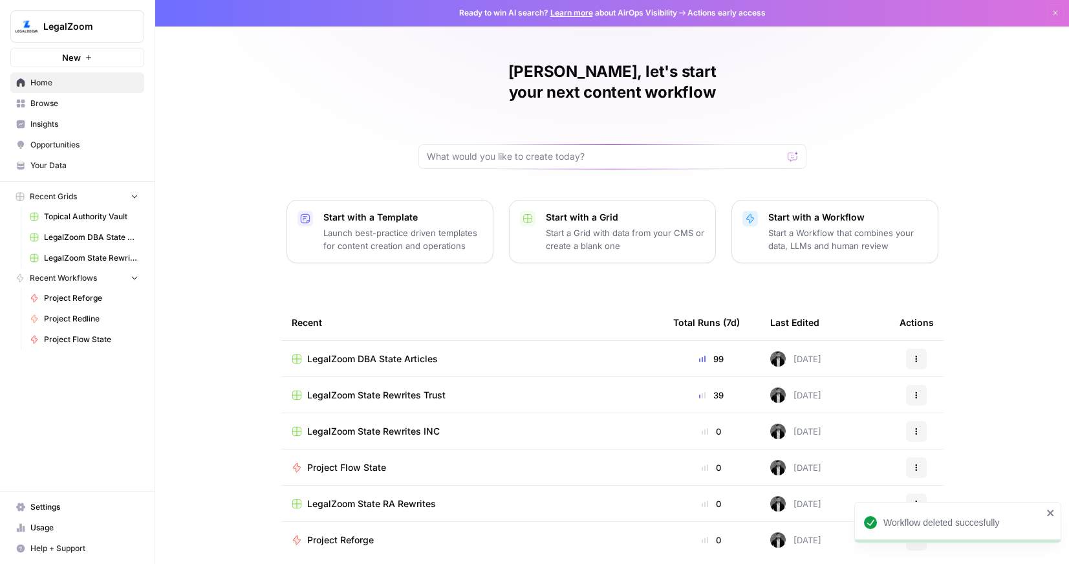
scroll to position [2, 0]
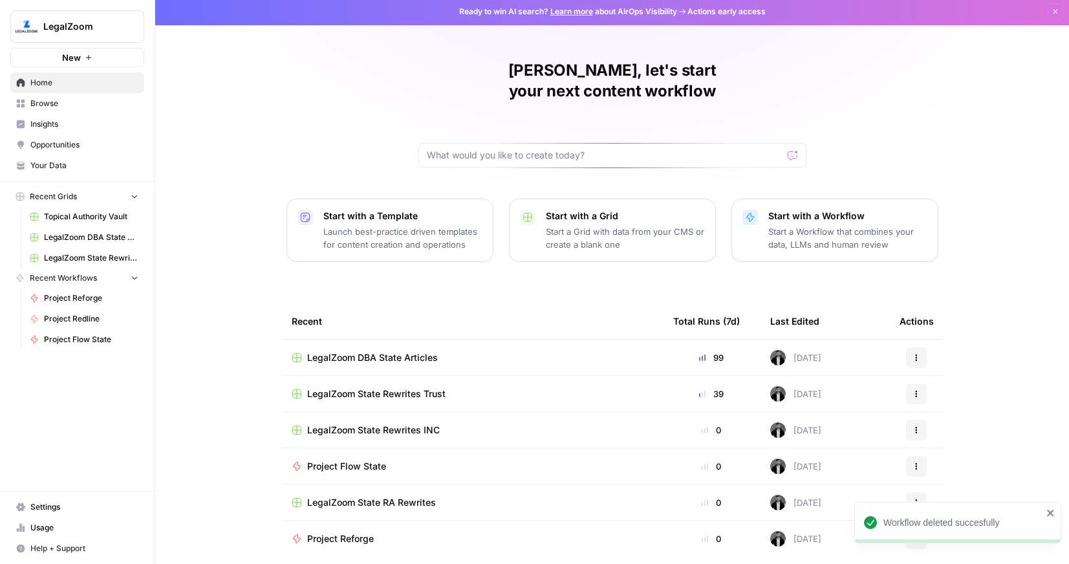
click at [60, 109] on span "Browse" at bounding box center [84, 104] width 108 height 12
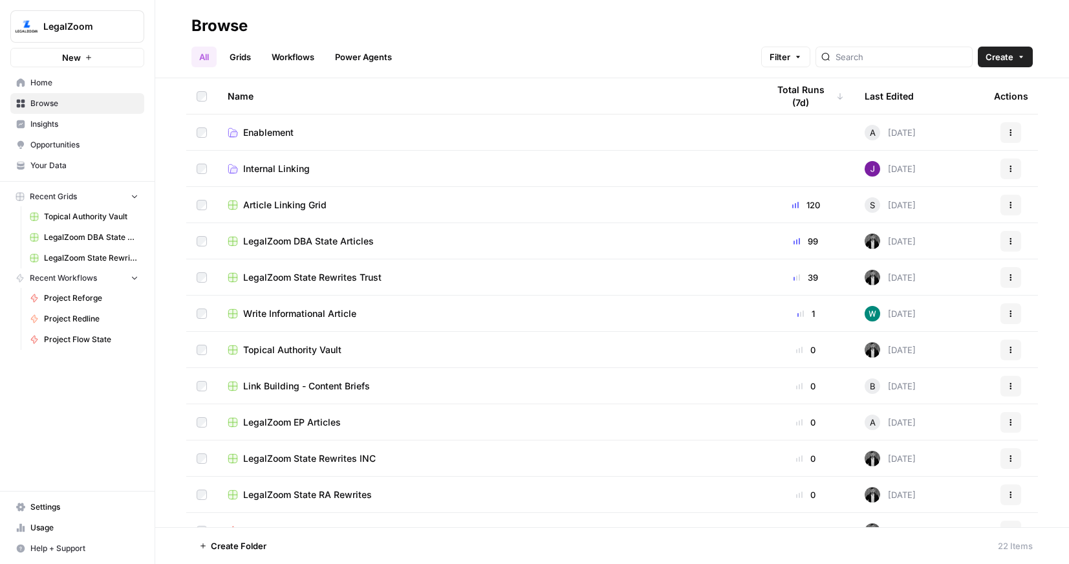
click at [341, 171] on link "Internal Linking" at bounding box center [488, 168] width 520 height 13
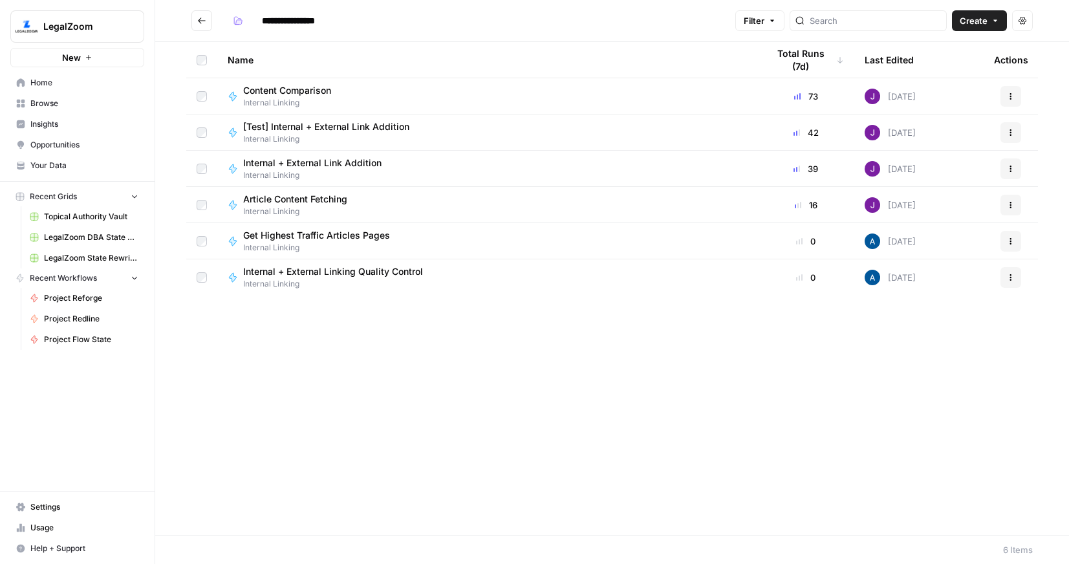
click at [58, 507] on span "Settings" at bounding box center [84, 507] width 108 height 12
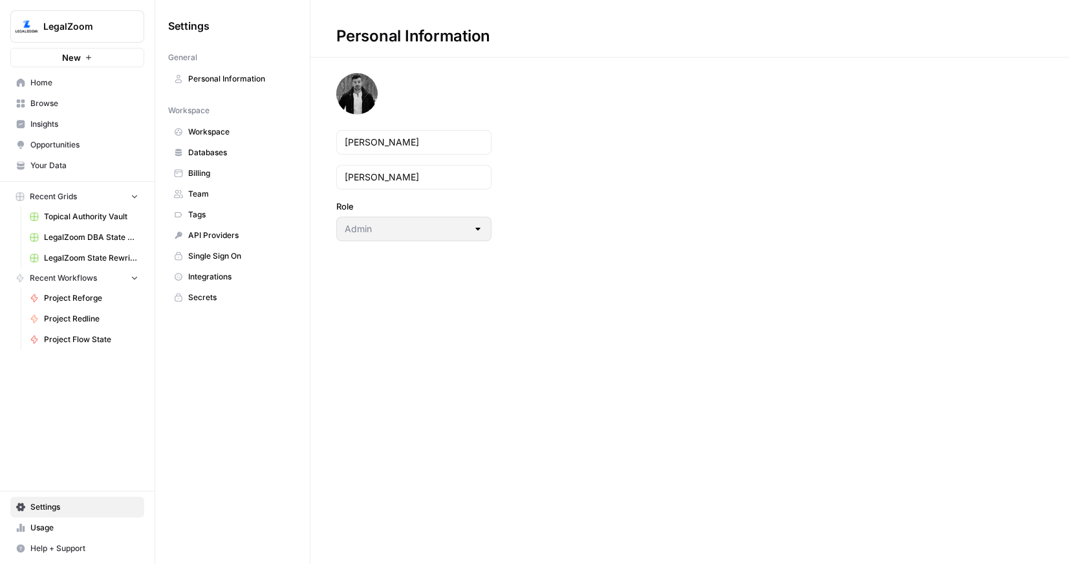
click at [203, 191] on span "Team" at bounding box center [239, 194] width 103 height 12
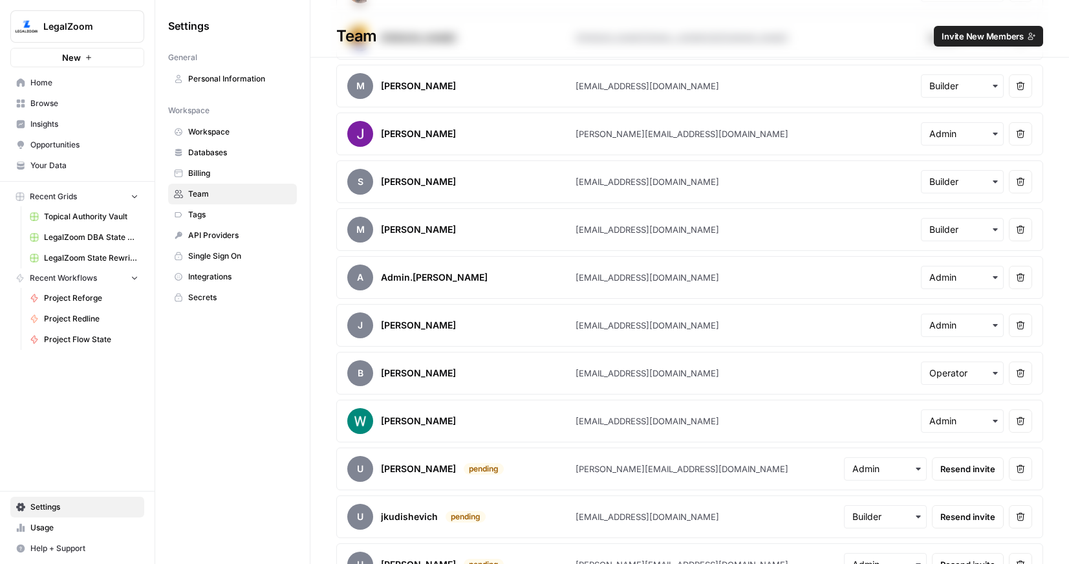
scroll to position [1089, 0]
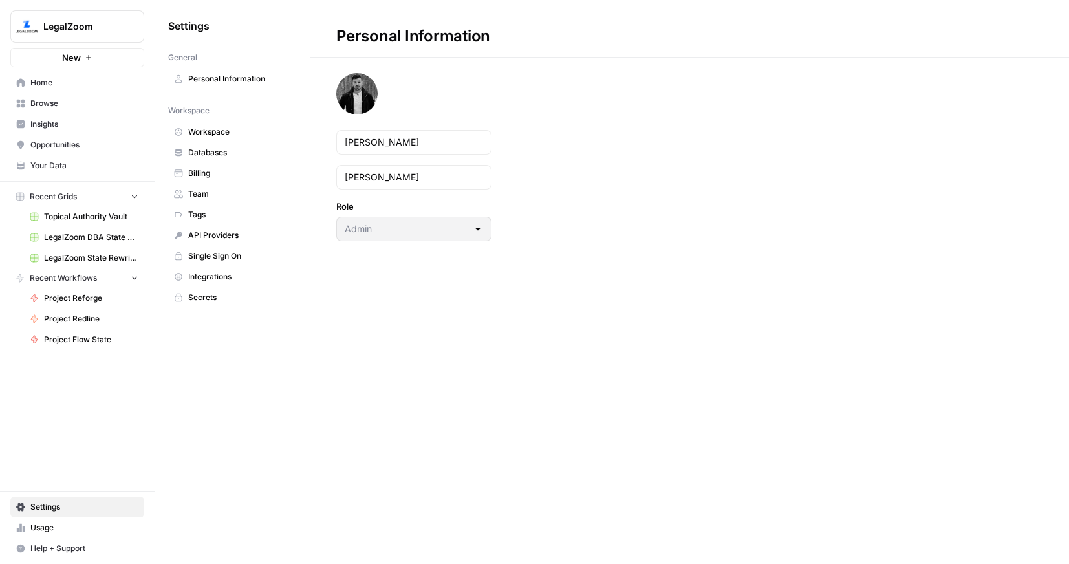
click at [47, 98] on span "Browse" at bounding box center [84, 104] width 108 height 12
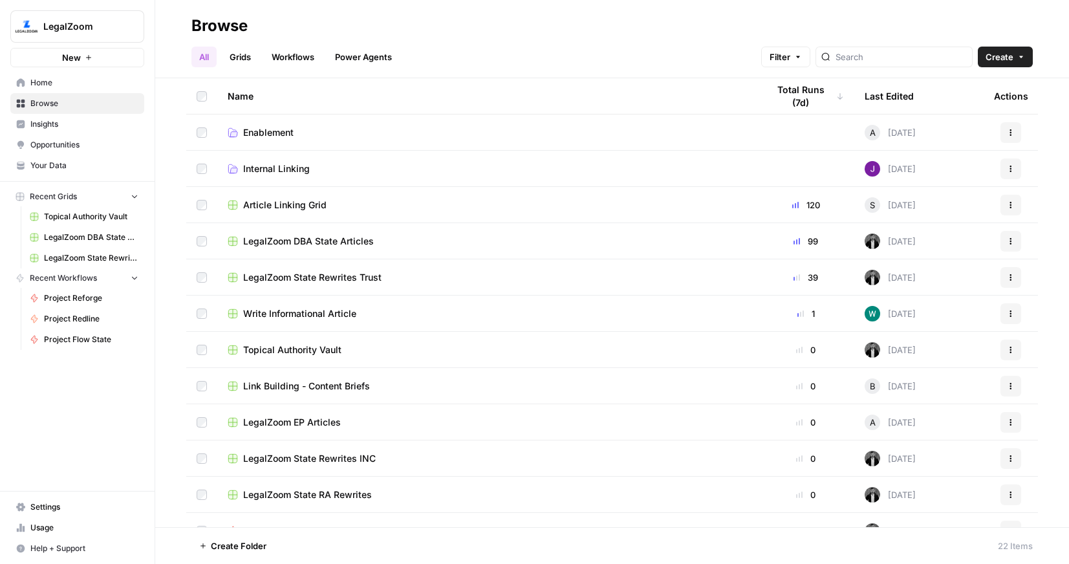
click at [353, 194] on td "Article Linking Grid" at bounding box center [487, 205] width 540 height 36
click at [311, 204] on span "Article Linking Grid" at bounding box center [284, 205] width 83 height 13
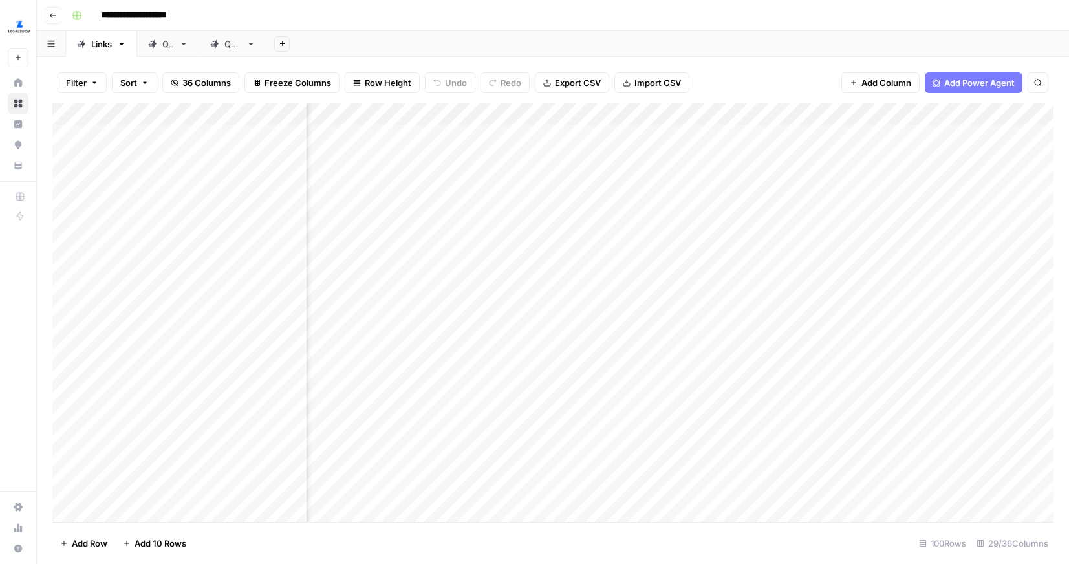
scroll to position [3, 2340]
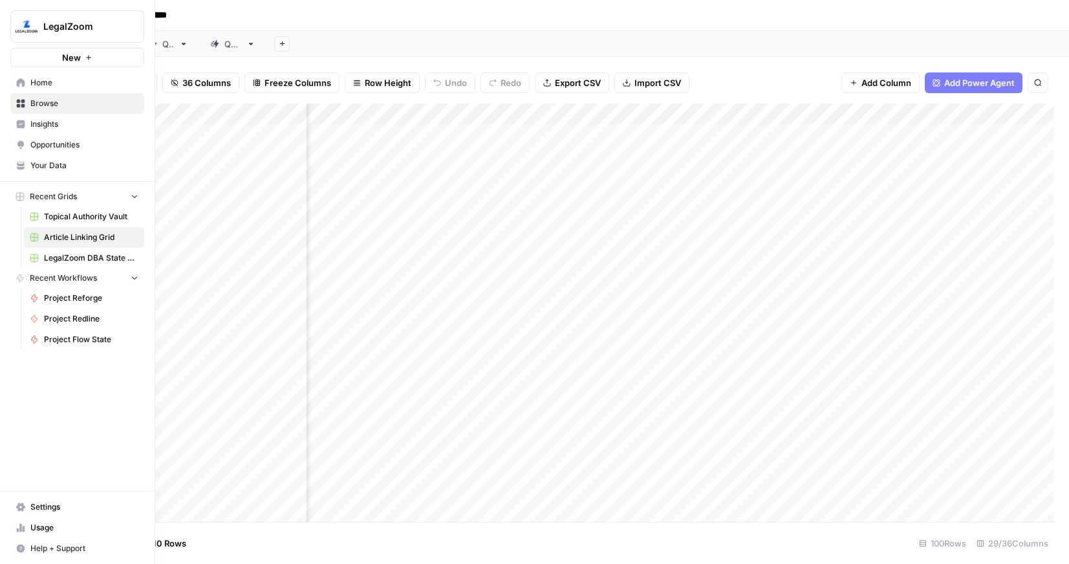
click at [51, 87] on span "Home" at bounding box center [84, 83] width 108 height 12
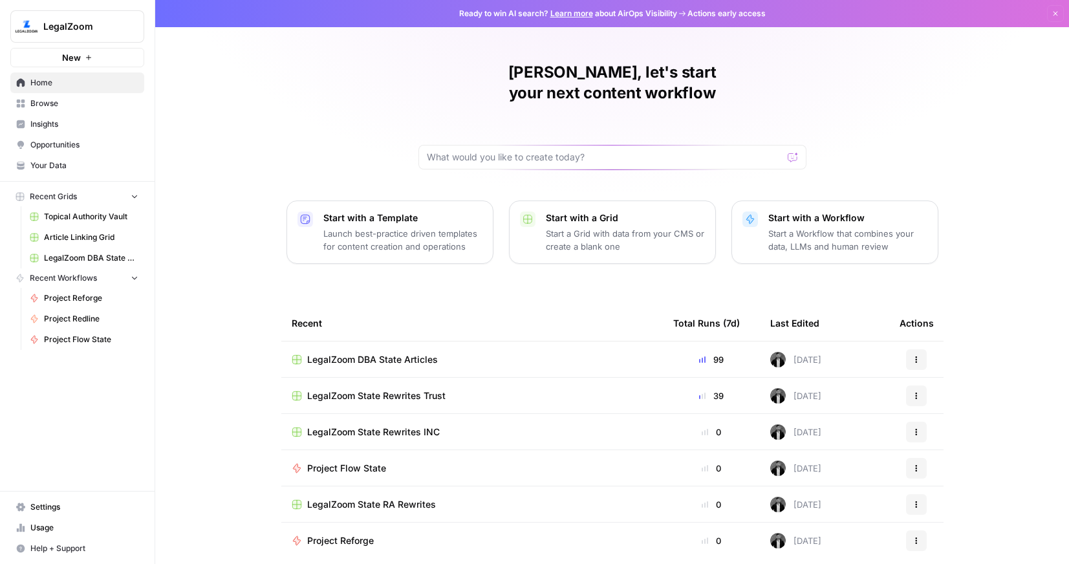
click at [47, 510] on span "Settings" at bounding box center [84, 507] width 108 height 12
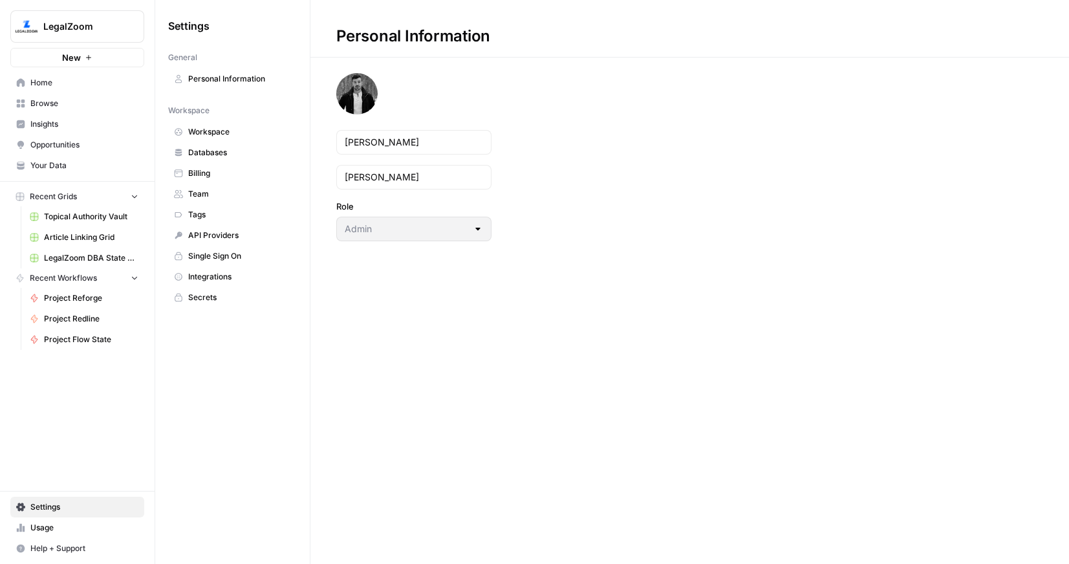
click at [211, 276] on span "Integrations" at bounding box center [239, 277] width 103 height 12
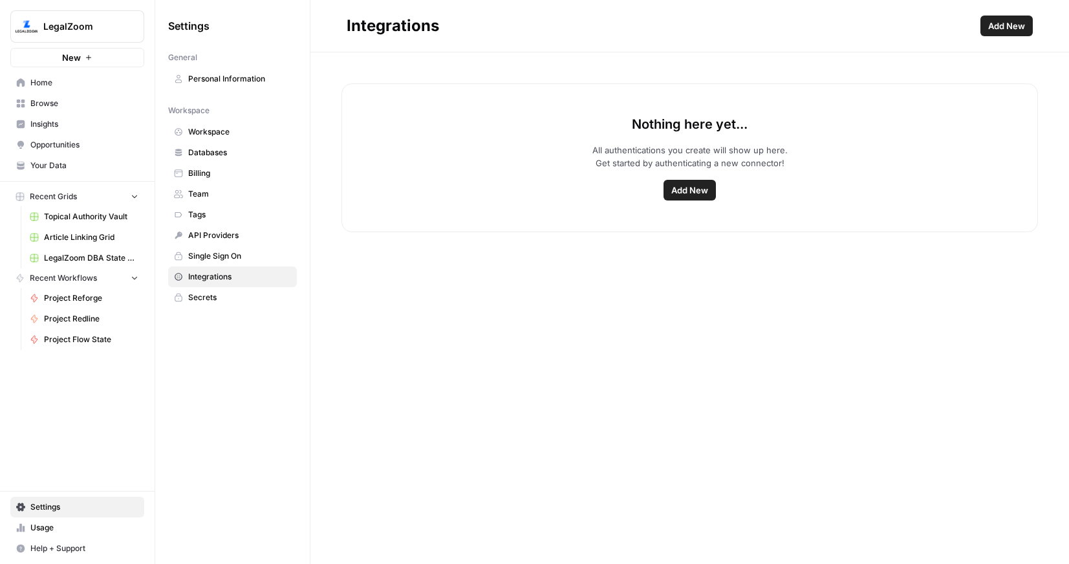
click at [691, 198] on button "Add New" at bounding box center [690, 190] width 52 height 21
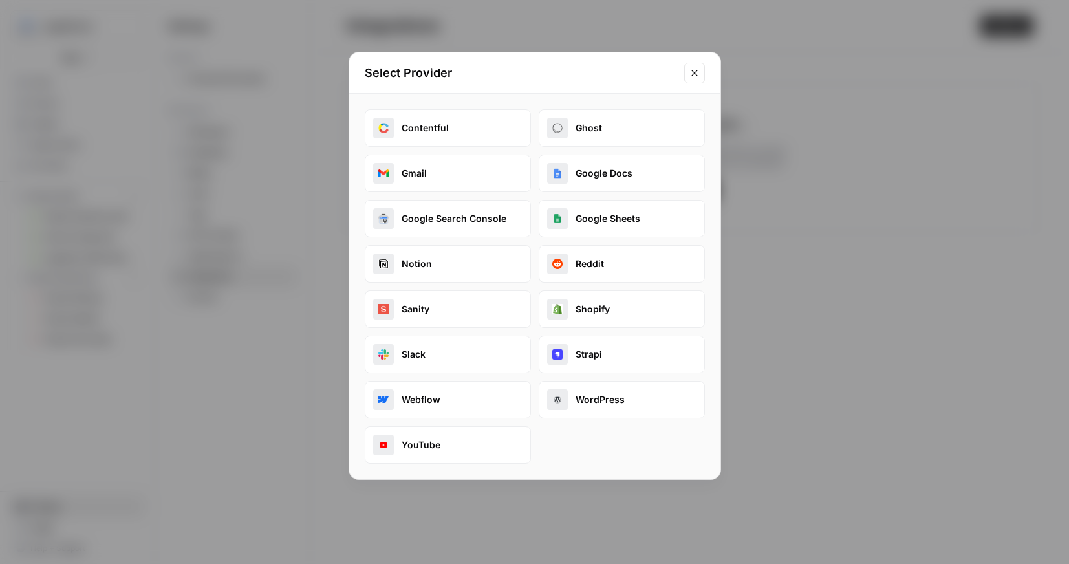
click at [605, 171] on button "Google Docs" at bounding box center [622, 174] width 166 height 38
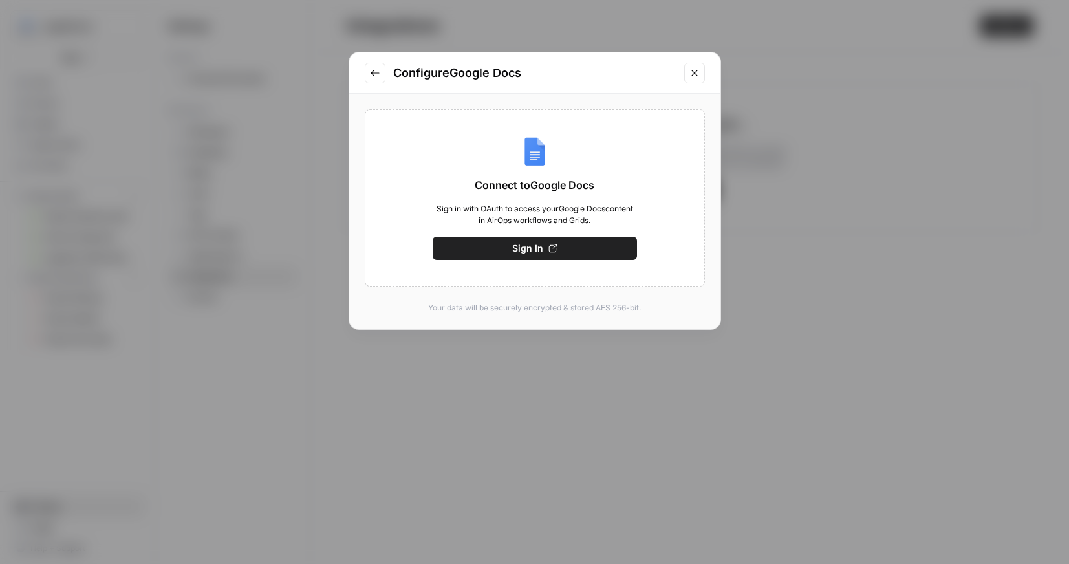
click at [549, 252] on icon "button" at bounding box center [553, 249] width 8 height 8
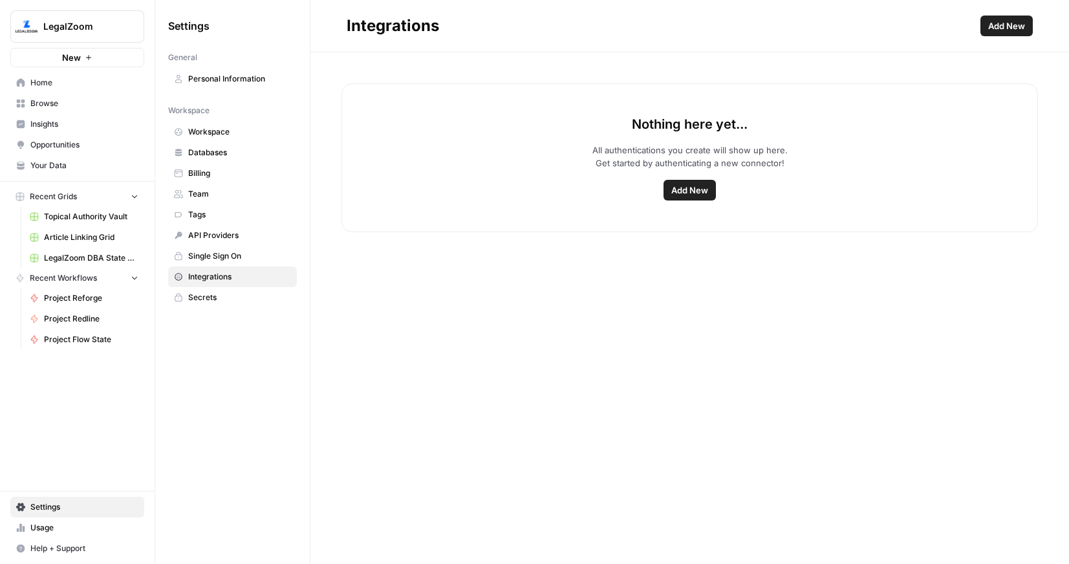
click at [53, 16] on button "LegalZoom" at bounding box center [77, 26] width 134 height 32
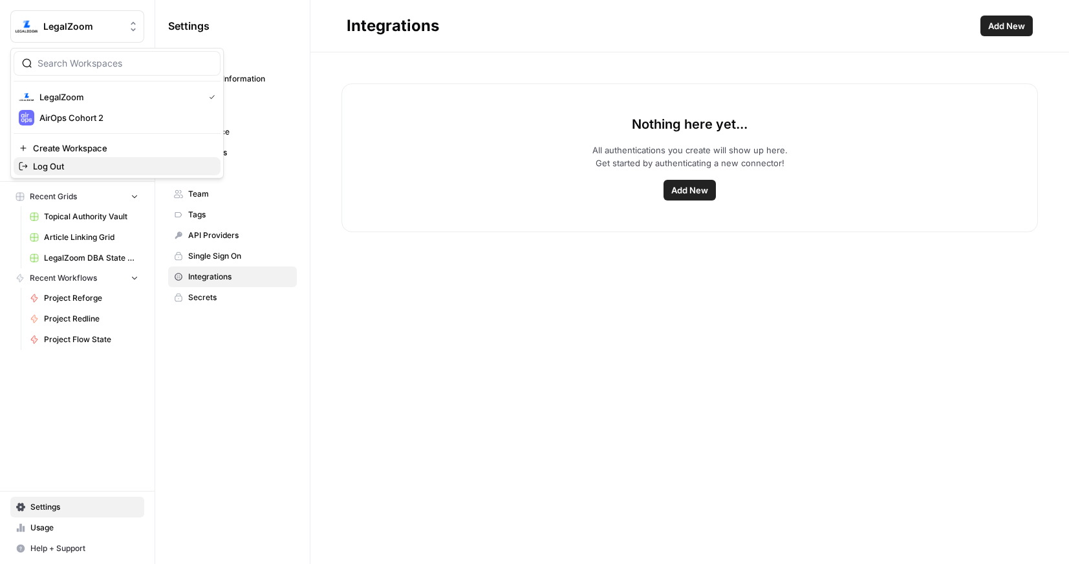
click at [46, 160] on span "Log Out" at bounding box center [121, 166] width 177 height 13
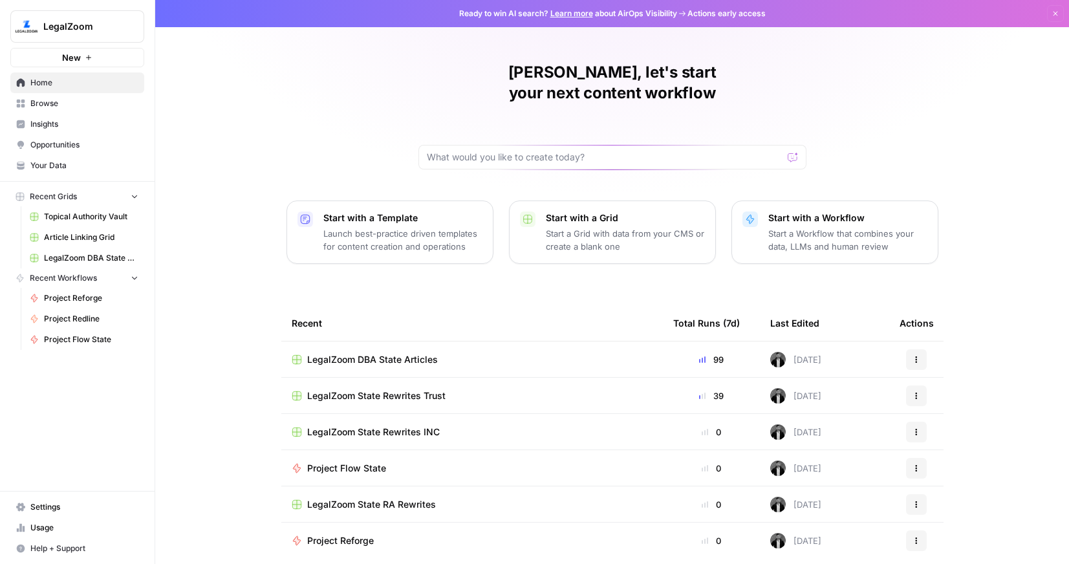
click at [54, 512] on span "Settings" at bounding box center [84, 507] width 108 height 12
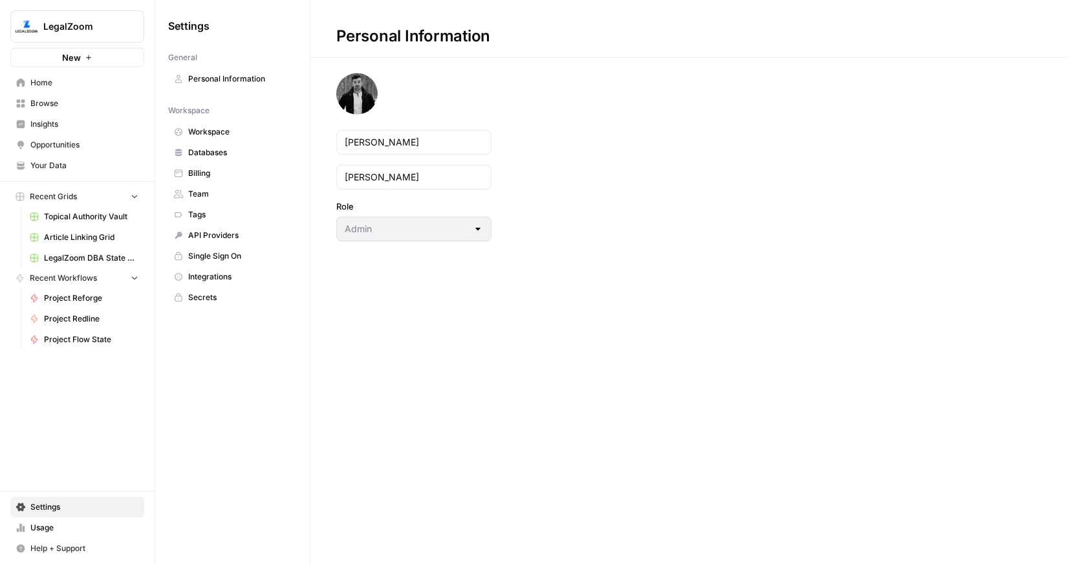
click at [221, 255] on span "Single Sign On" at bounding box center [239, 256] width 103 height 12
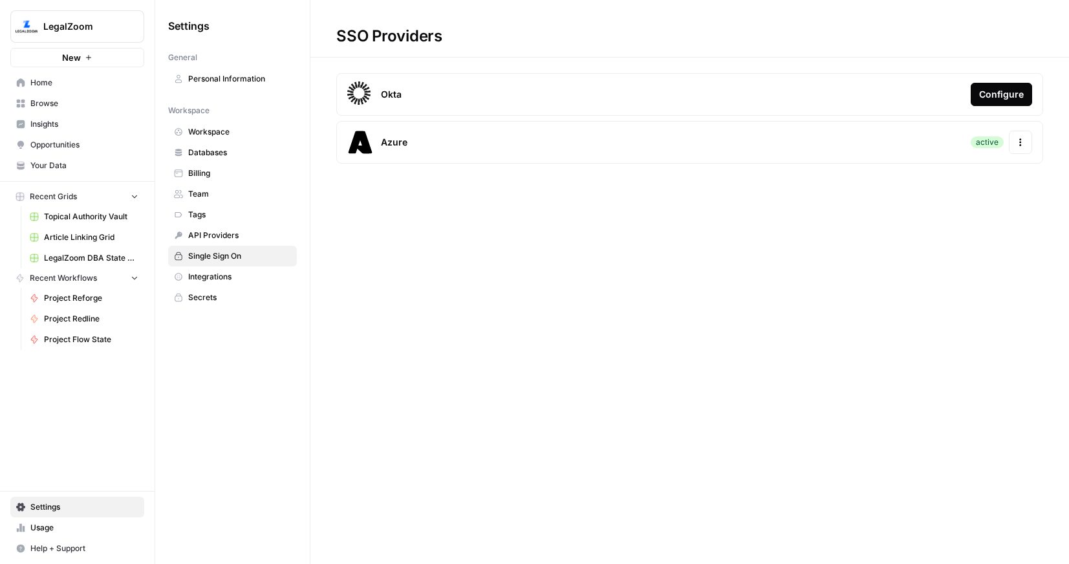
click at [1018, 144] on icon "button" at bounding box center [1020, 142] width 9 height 9
click at [903, 165] on div "Update Credentials" at bounding box center [935, 176] width 182 height 23
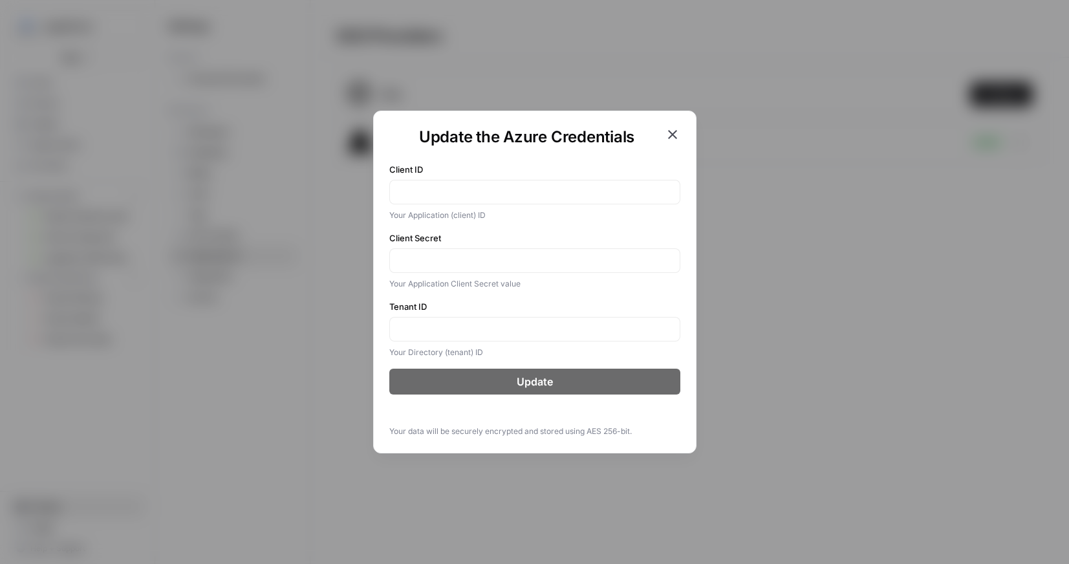
click at [666, 135] on icon "button" at bounding box center [673, 135] width 16 height 16
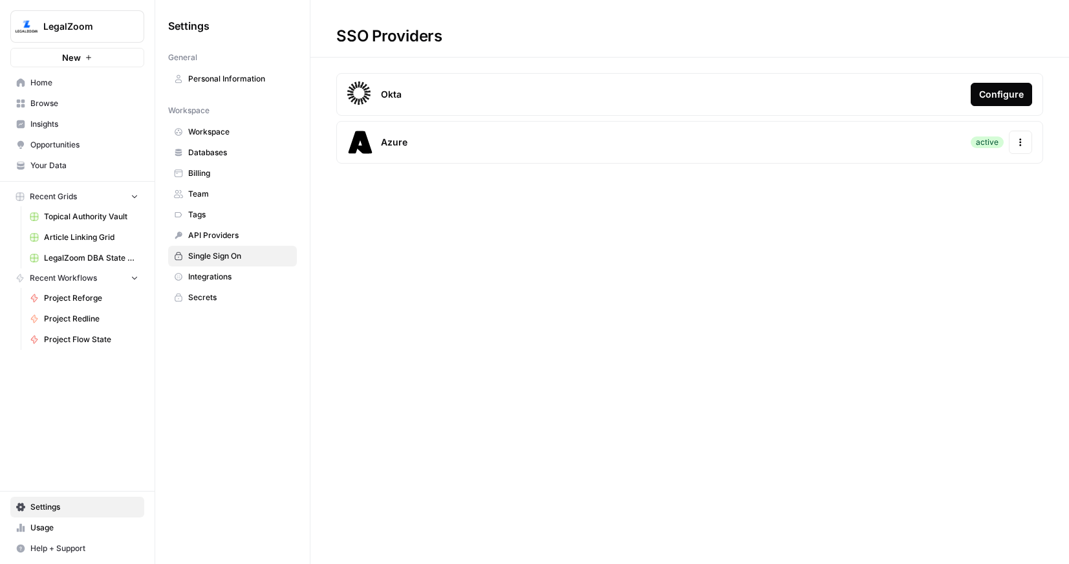
click at [398, 140] on span "Azure" at bounding box center [394, 142] width 27 height 13
click at [1026, 147] on button "Actions" at bounding box center [1020, 142] width 23 height 23
click at [571, 331] on div "SSO Providers Okta Configure Azure active Actions" at bounding box center [690, 282] width 759 height 564
click at [87, 83] on span "Home" at bounding box center [84, 83] width 108 height 12
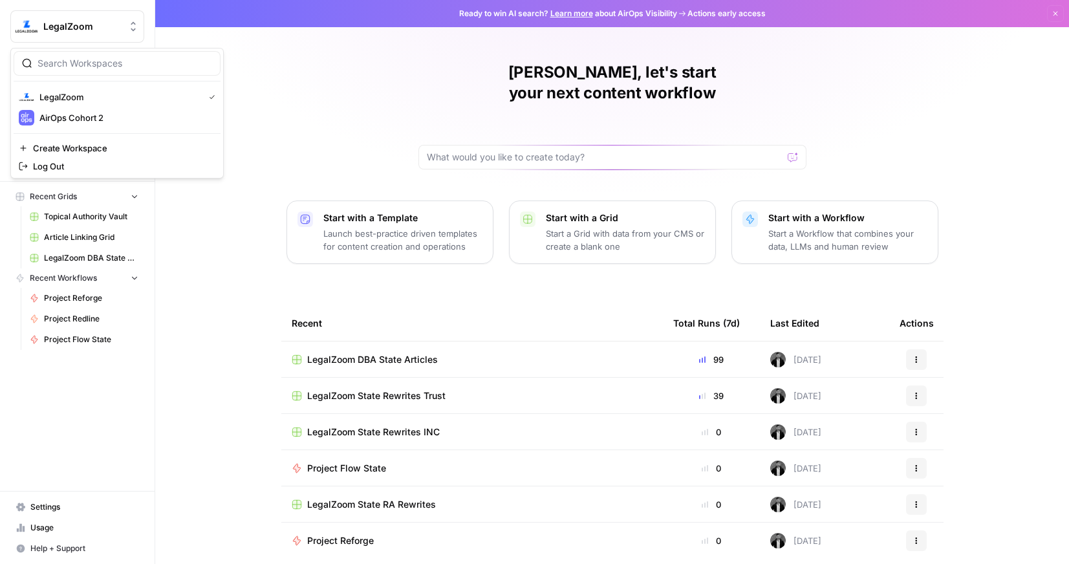
click at [60, 26] on span "LegalZoom" at bounding box center [82, 26] width 78 height 13
click at [62, 100] on span "LegalZoom" at bounding box center [118, 97] width 159 height 13
click at [49, 505] on span "Settings" at bounding box center [84, 507] width 108 height 12
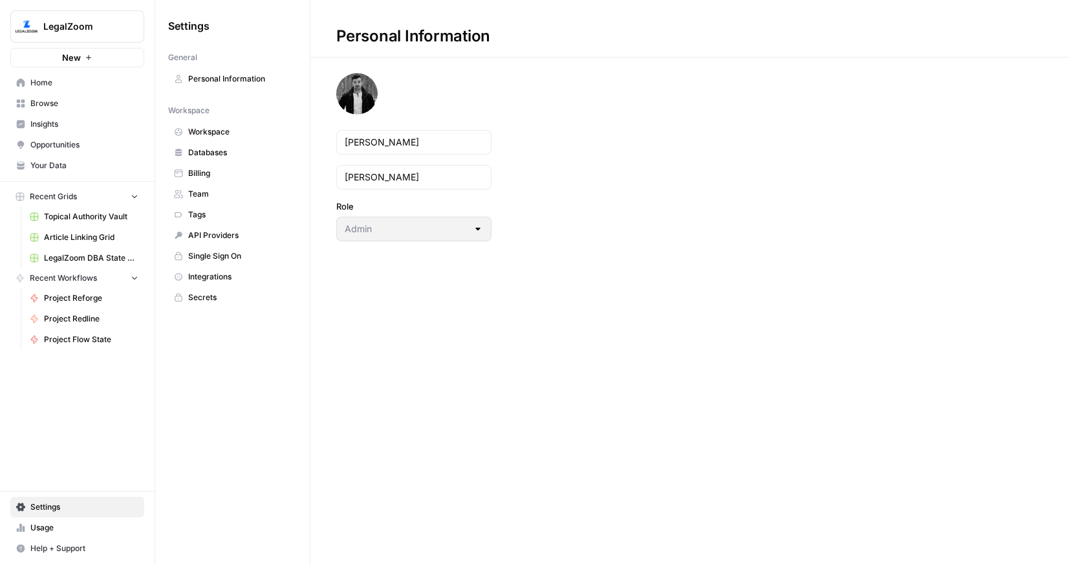
click at [212, 131] on span "Workspace" at bounding box center [239, 132] width 103 height 12
